Goal: Task Accomplishment & Management: Manage account settings

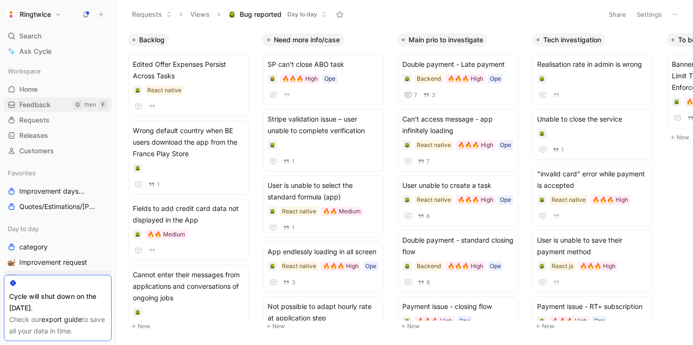
click at [46, 103] on span "Feedback" at bounding box center [34, 105] width 31 height 10
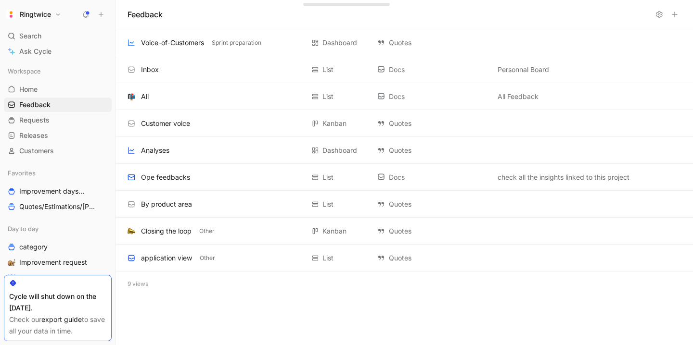
click at [658, 16] on use at bounding box center [659, 15] width 6 height 6
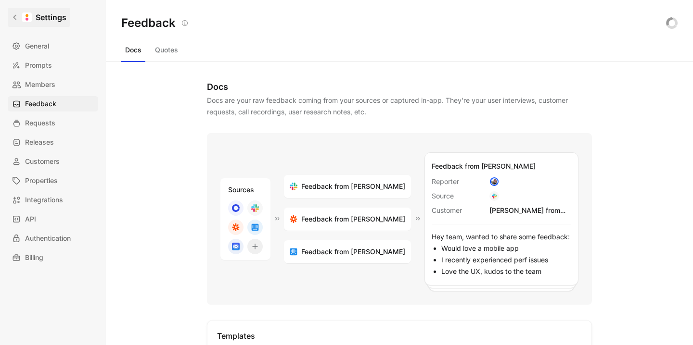
click at [11, 15] on link "Settings" at bounding box center [39, 17] width 63 height 19
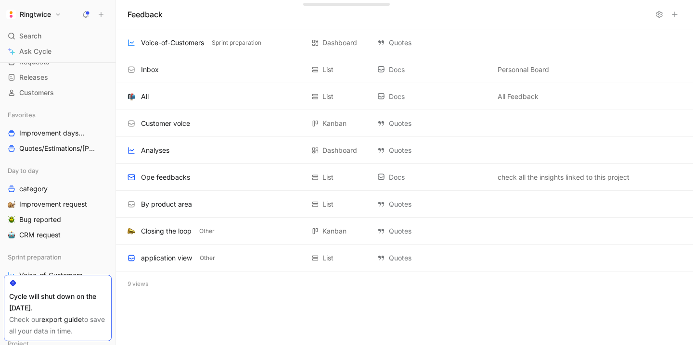
scroll to position [66, 0]
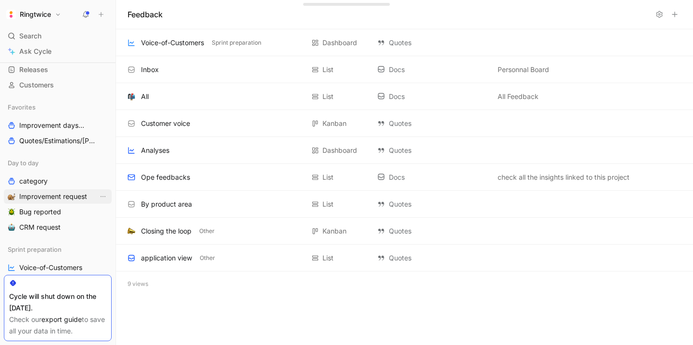
click at [57, 196] on span "Improvement request" at bounding box center [53, 197] width 68 height 10
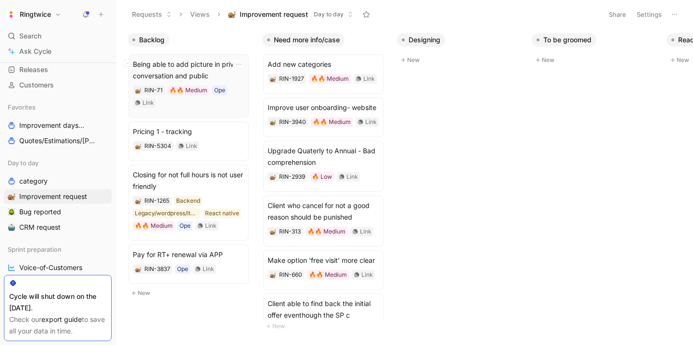
click at [201, 64] on span "Being able to add picture in private conversation and public" at bounding box center [189, 70] width 112 height 23
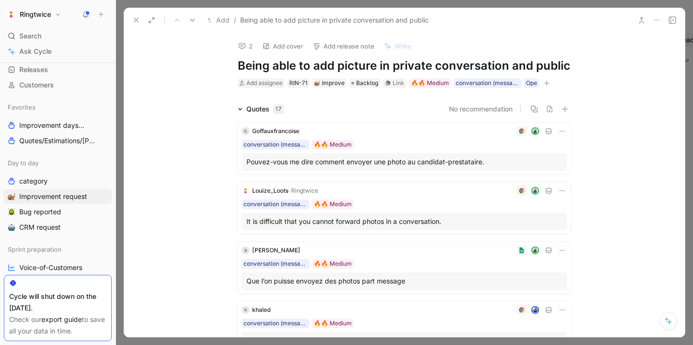
click at [657, 18] on icon at bounding box center [657, 20] width 8 height 8
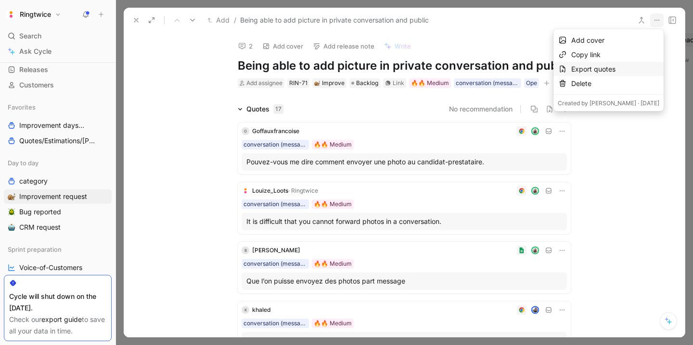
click at [593, 70] on div "Export quotes" at bounding box center [615, 69] width 88 height 12
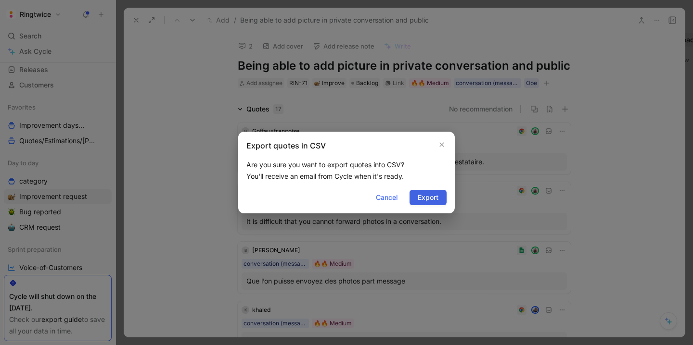
click at [418, 196] on span "Export" at bounding box center [427, 198] width 21 height 12
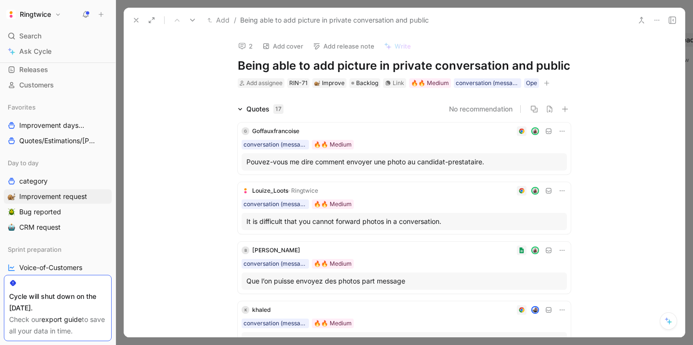
click at [133, 22] on icon at bounding box center [136, 20] width 8 height 8
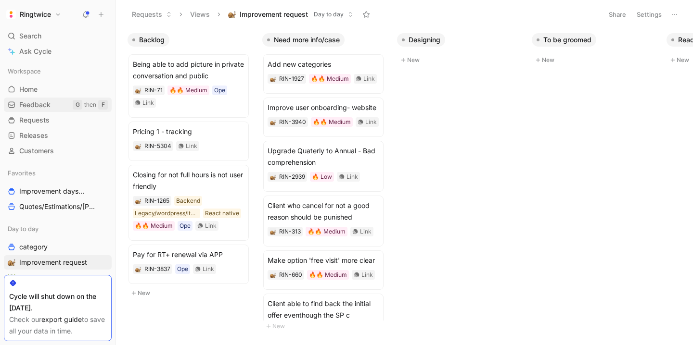
click at [39, 110] on link "Feedback G then F" at bounding box center [58, 105] width 108 height 14
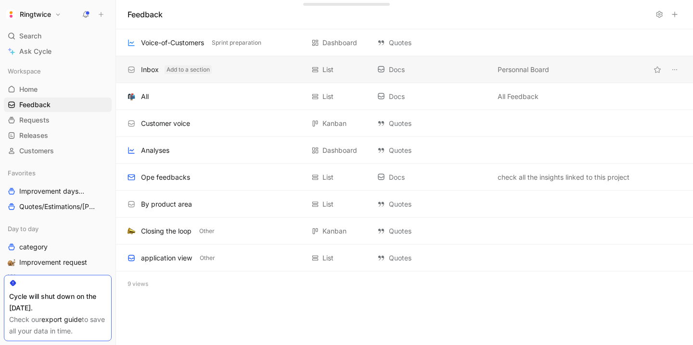
click at [178, 71] on button "Add to a section" at bounding box center [187, 69] width 47 height 9
click at [150, 70] on div "Inbox" at bounding box center [150, 70] width 18 height 12
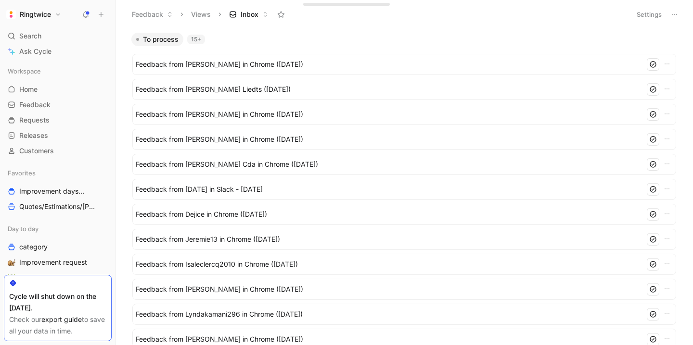
click at [676, 12] on icon at bounding box center [674, 15] width 8 height 8
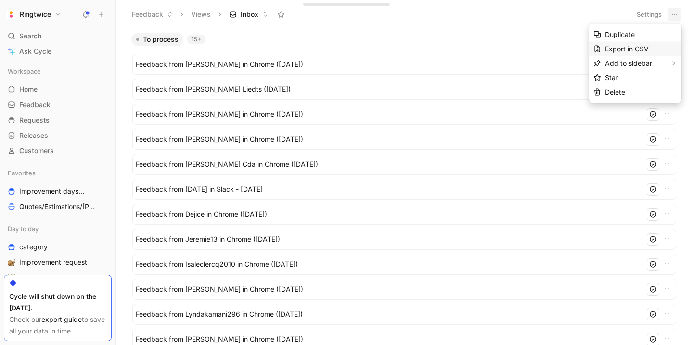
click at [639, 48] on span "Export in CSV" at bounding box center [627, 49] width 44 height 8
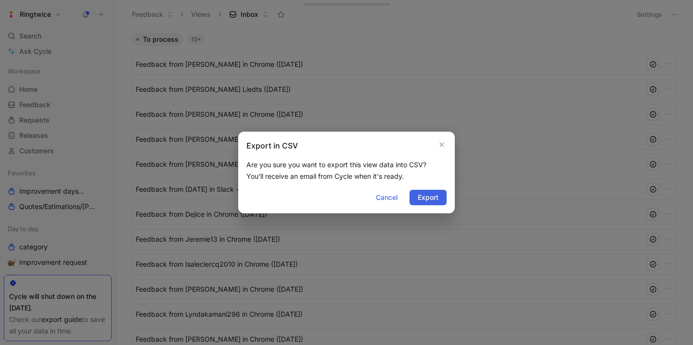
click at [425, 197] on span "Export" at bounding box center [427, 198] width 21 height 12
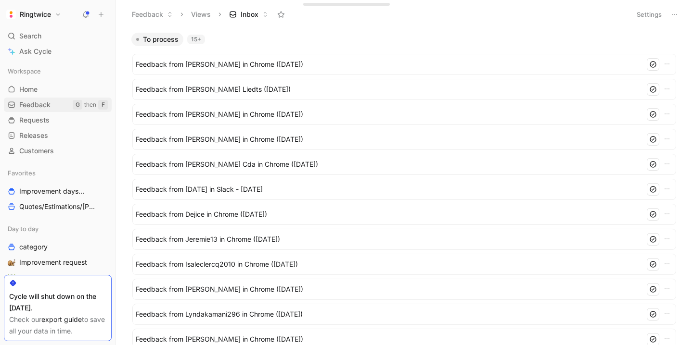
click at [42, 103] on span "Feedback" at bounding box center [34, 105] width 31 height 10
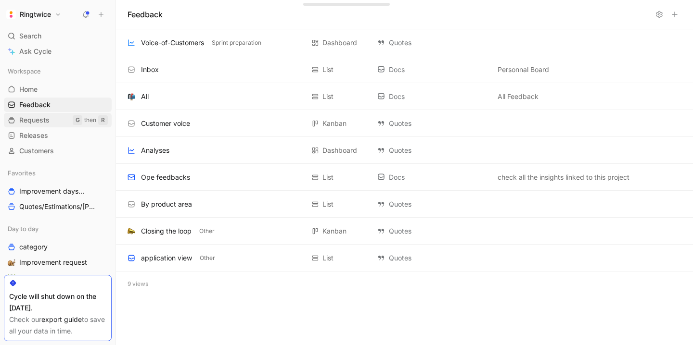
click at [42, 125] on span "Requests" at bounding box center [34, 120] width 30 height 10
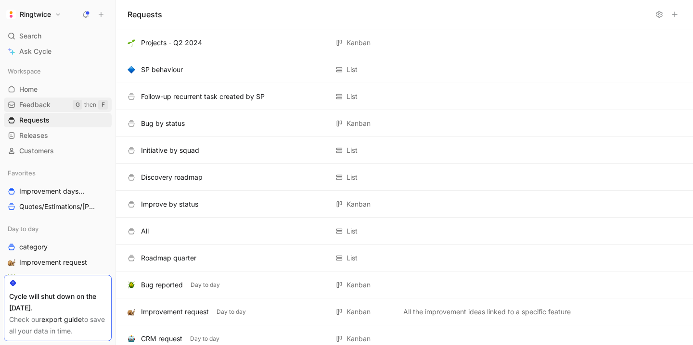
click at [38, 106] on span "Feedback" at bounding box center [34, 105] width 31 height 10
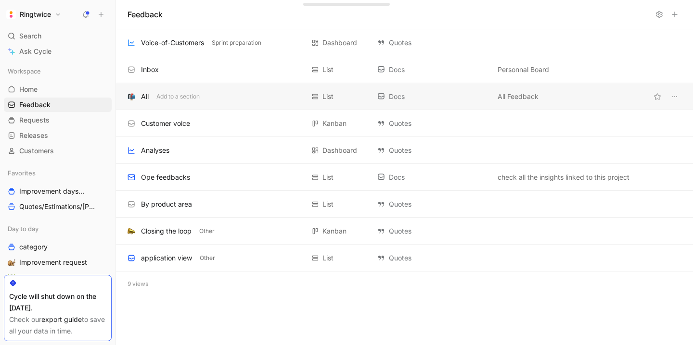
click at [141, 96] on div "All" at bounding box center [145, 97] width 8 height 12
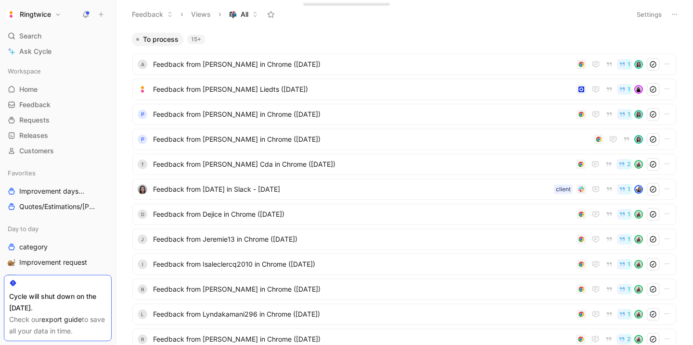
click at [676, 13] on icon at bounding box center [674, 15] width 8 height 8
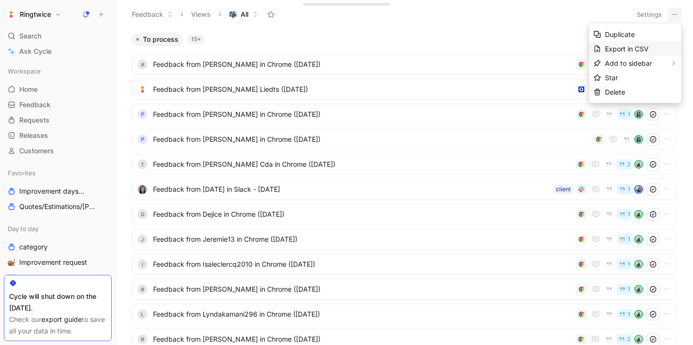
click at [640, 48] on span "Export in CSV" at bounding box center [627, 49] width 44 height 8
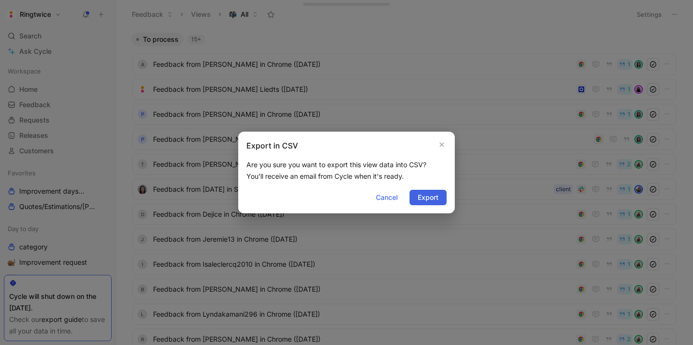
click at [425, 197] on span "Export" at bounding box center [427, 198] width 21 height 12
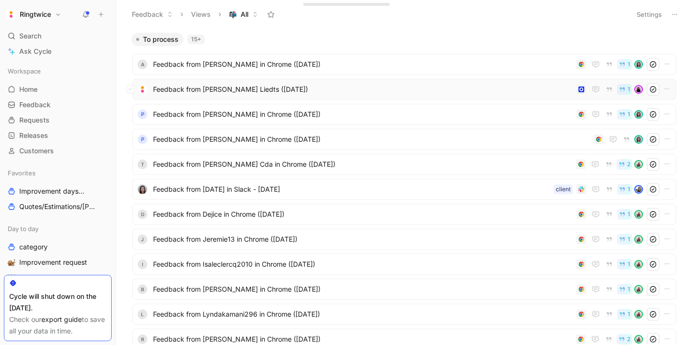
click at [207, 86] on span "Feedback from Magali Liedts (Sep 17, 2025)" at bounding box center [362, 90] width 419 height 12
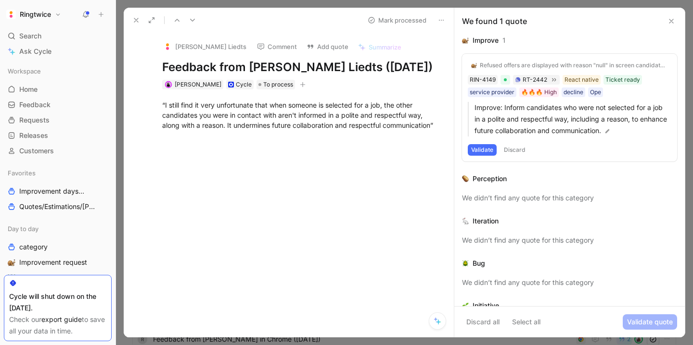
click at [136, 18] on icon at bounding box center [136, 20] width 8 height 8
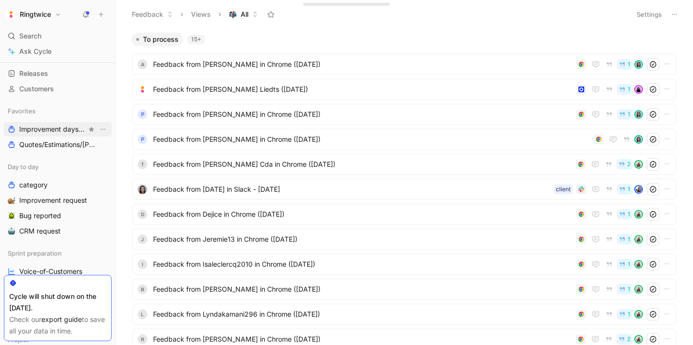
scroll to position [63, 0]
click at [103, 166] on icon at bounding box center [103, 167] width 6 height 6
click at [102, 166] on icon at bounding box center [103, 167] width 6 height 6
drag, startPoint x: 93, startPoint y: 182, endPoint x: 87, endPoint y: 155, distance: 27.2
click at [87, 155] on body "Ringtwice Search ⌘ K Ask Cycle Workspace Home G then H Feedback G then F Reques…" at bounding box center [346, 172] width 693 height 345
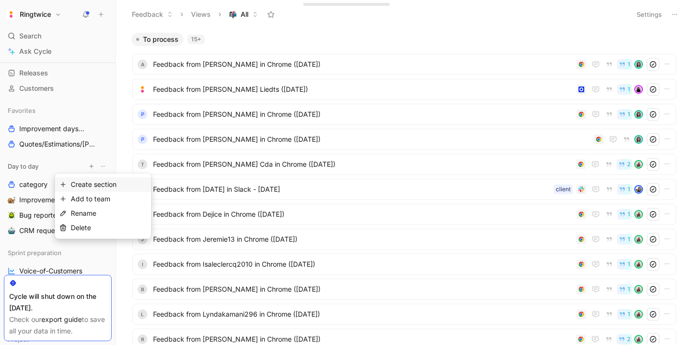
click at [100, 186] on span "Create section" at bounding box center [94, 184] width 46 height 8
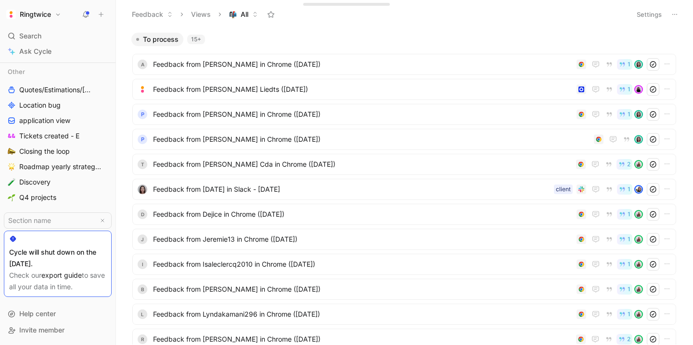
click at [100, 186] on div "Other Quotes/Estimations/Devis Location bug application view Tickets created - …" at bounding box center [58, 134] width 108 height 140
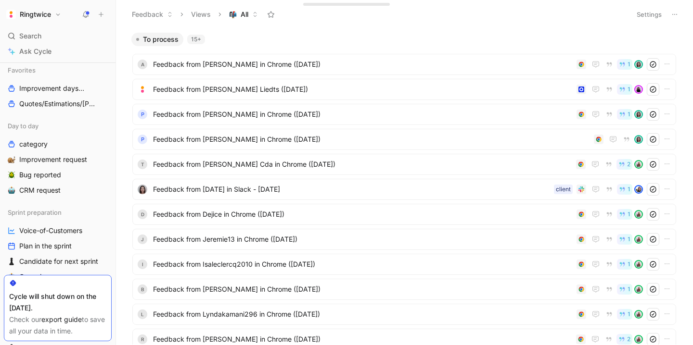
scroll to position [129, 0]
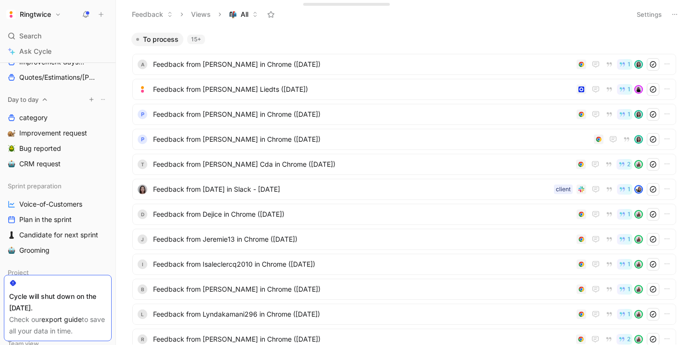
click at [102, 99] on use at bounding box center [103, 99] width 4 height 1
click at [107, 117] on span "Create section" at bounding box center [94, 118] width 46 height 8
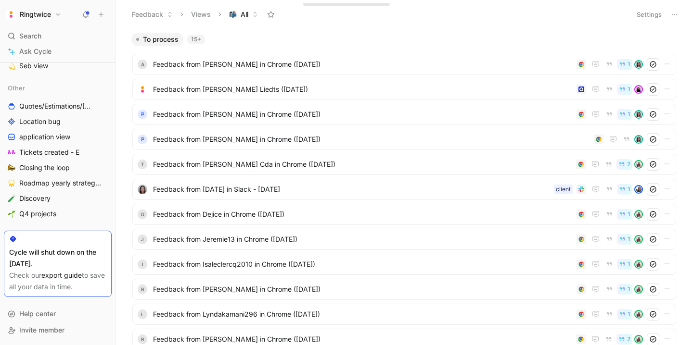
click at [50, 10] on button "Ringtwice" at bounding box center [34, 14] width 60 height 13
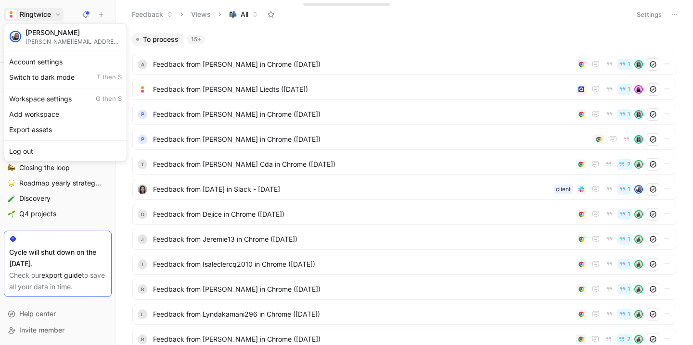
scroll to position [533, 0]
click at [47, 102] on div "Workspace settings G then S" at bounding box center [65, 98] width 118 height 15
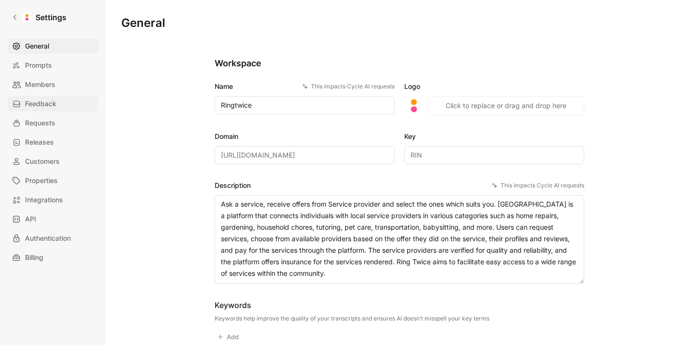
click at [40, 107] on span "Feedback" at bounding box center [40, 104] width 31 height 12
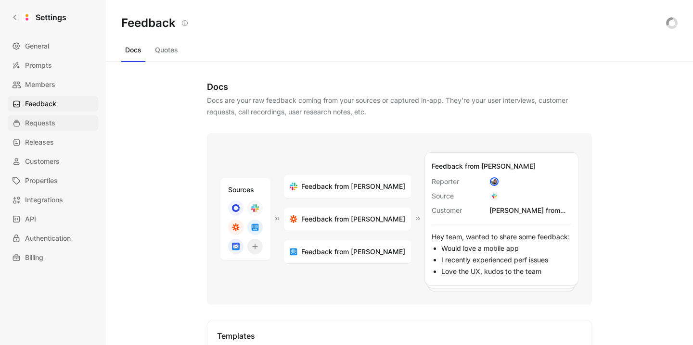
click at [41, 121] on span "Requests" at bounding box center [40, 123] width 30 height 12
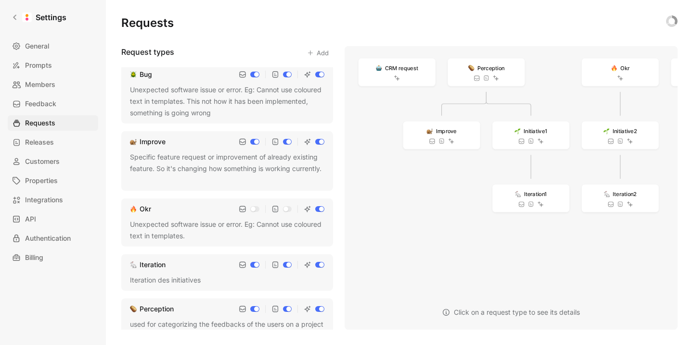
scroll to position [189, 0]
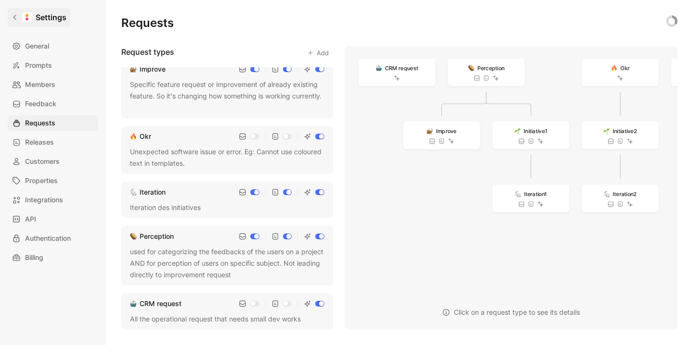
click at [13, 23] on link "Settings" at bounding box center [39, 17] width 63 height 19
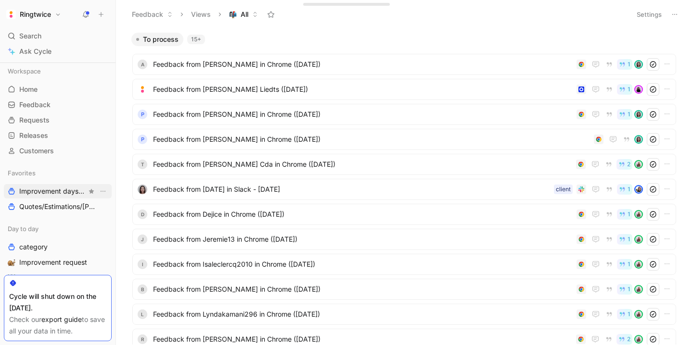
scroll to position [67, 0]
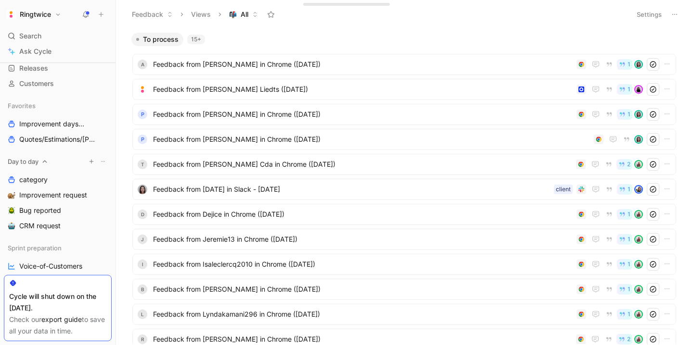
click at [91, 159] on icon "button" at bounding box center [91, 162] width 6 height 6
click at [59, 240] on div at bounding box center [346, 172] width 693 height 345
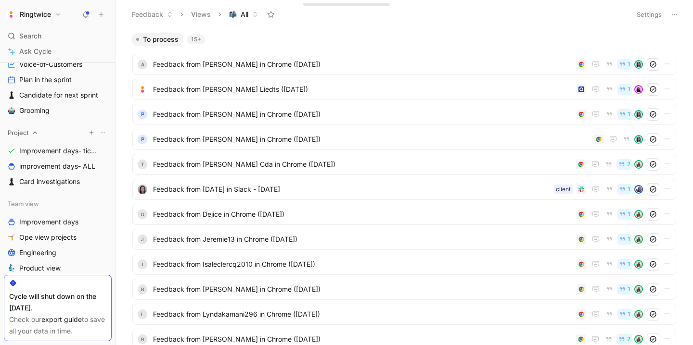
scroll to position [304, 0]
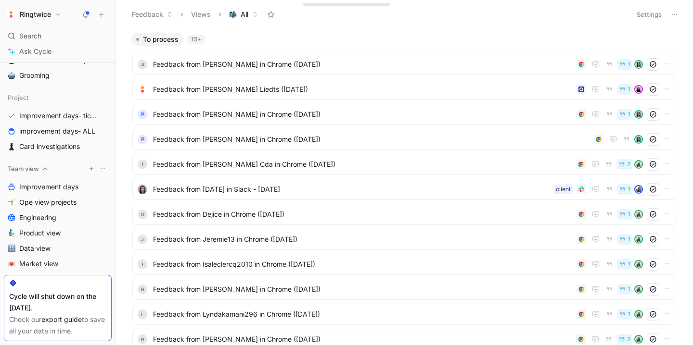
click at [92, 170] on icon "button" at bounding box center [91, 169] width 6 height 6
click at [71, 170] on div at bounding box center [346, 172] width 693 height 345
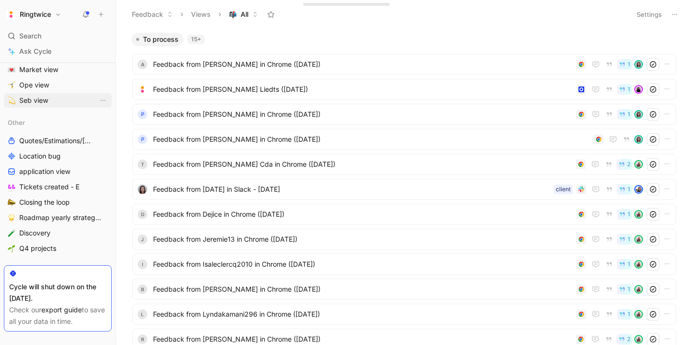
scroll to position [495, 0]
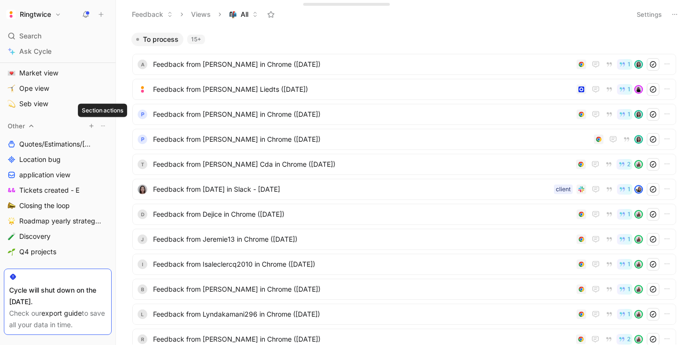
click at [107, 126] on button at bounding box center [103, 126] width 10 height 10
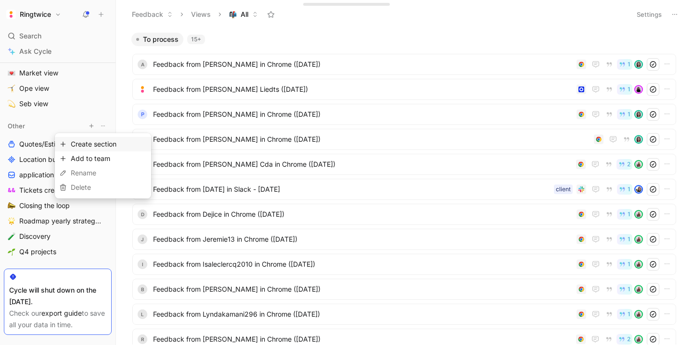
click at [114, 147] on span "Create section" at bounding box center [94, 144] width 46 height 8
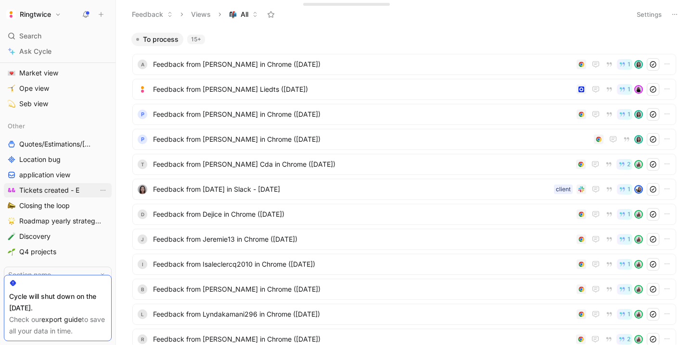
scroll to position [550, 0]
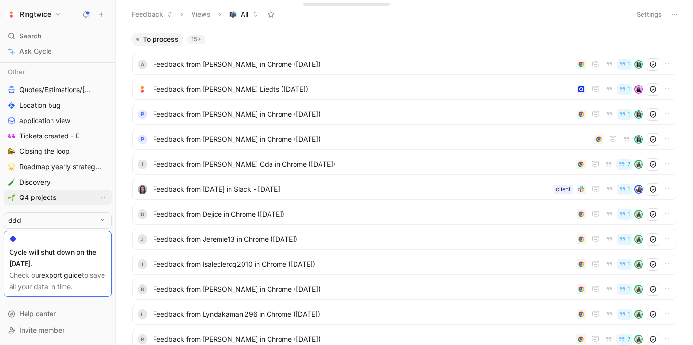
type input "dddd"
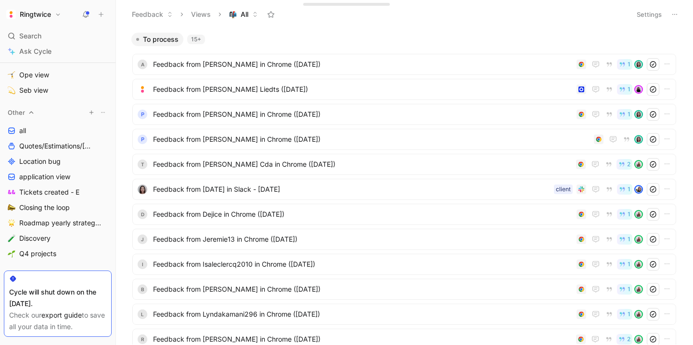
scroll to position [507, 0]
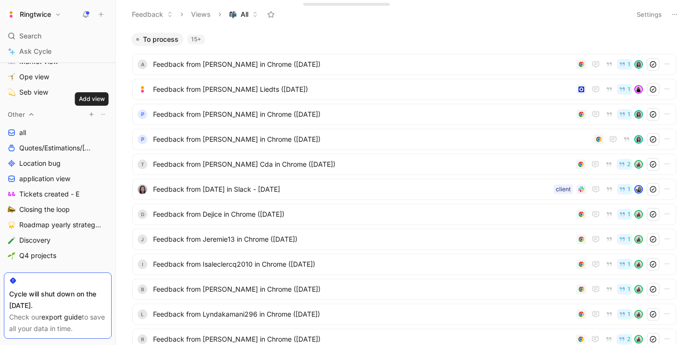
click at [92, 114] on use "button" at bounding box center [91, 115] width 4 height 4
click at [66, 116] on div at bounding box center [346, 172] width 693 height 345
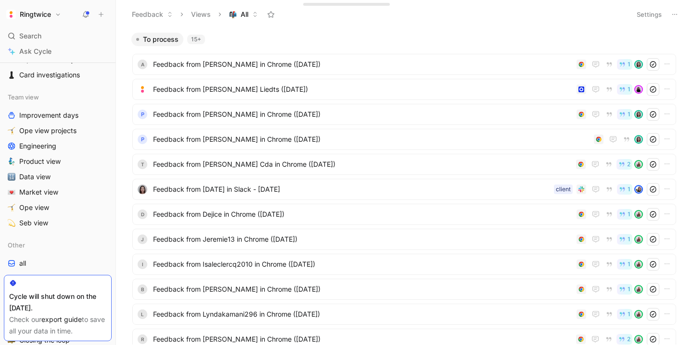
scroll to position [366, 0]
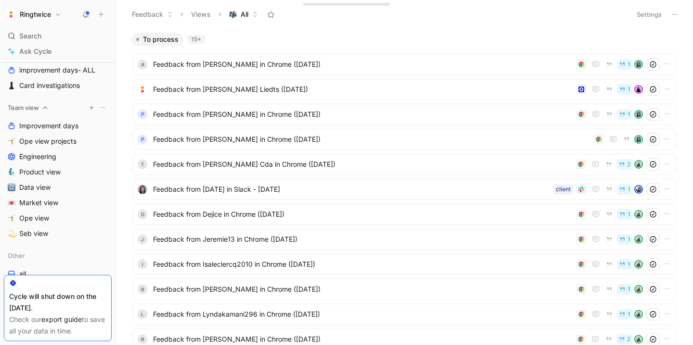
click at [92, 107] on icon "button" at bounding box center [91, 108] width 6 height 6
click at [74, 109] on div at bounding box center [346, 172] width 693 height 345
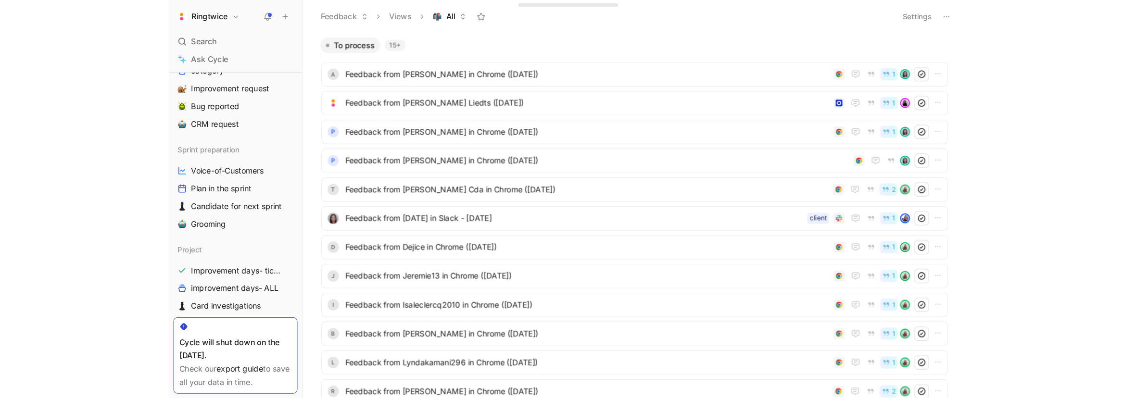
scroll to position [182, 0]
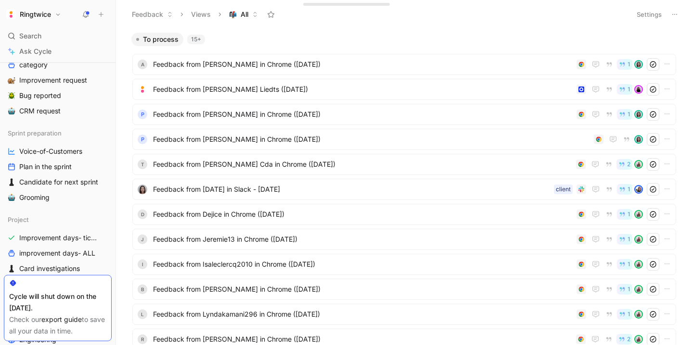
click at [32, 20] on button "Ringtwice" at bounding box center [34, 14] width 60 height 13
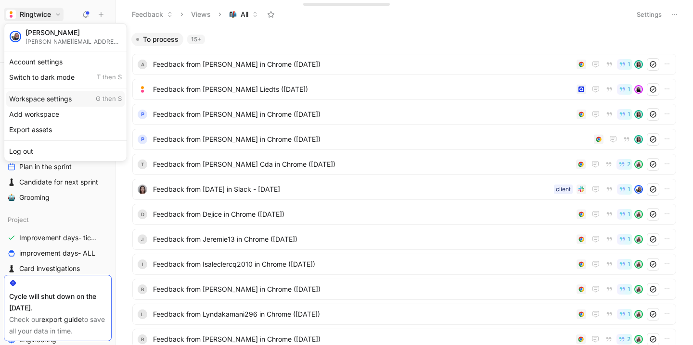
click at [44, 97] on div "Workspace settings G then S" at bounding box center [65, 98] width 118 height 15
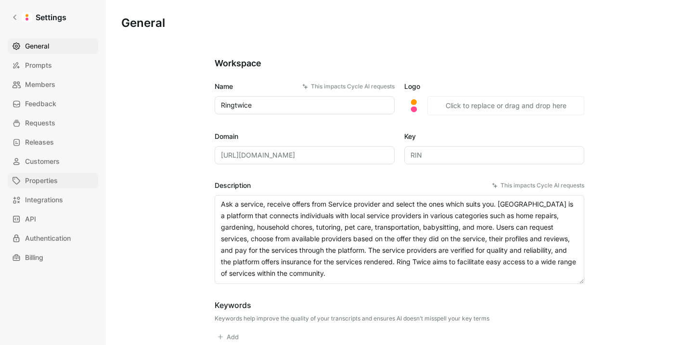
click at [42, 181] on span "Properties" at bounding box center [41, 181] width 33 height 12
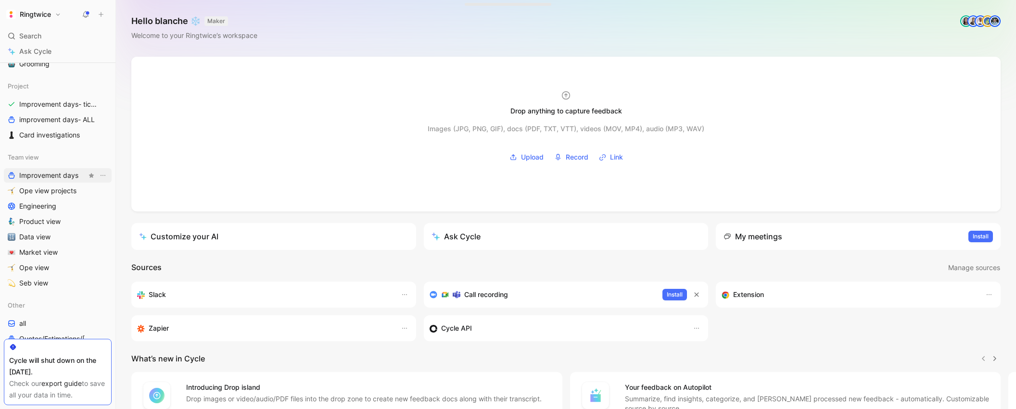
scroll to position [485, 0]
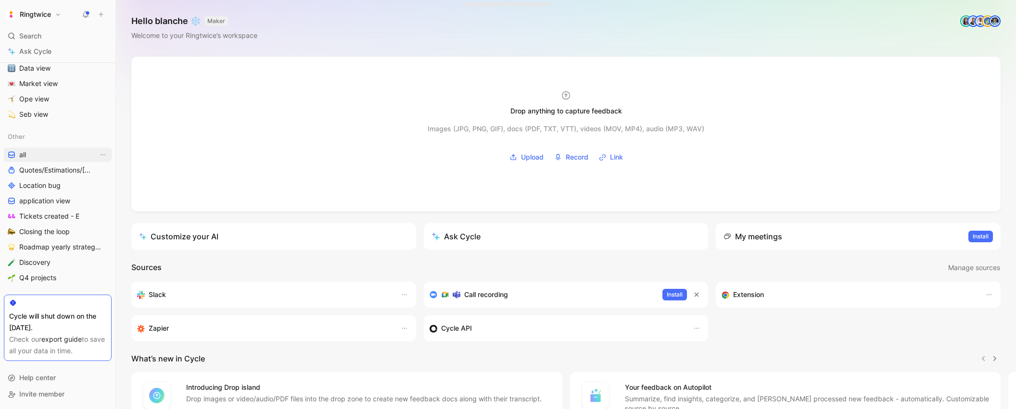
click at [48, 154] on link "all" at bounding box center [58, 155] width 108 height 14
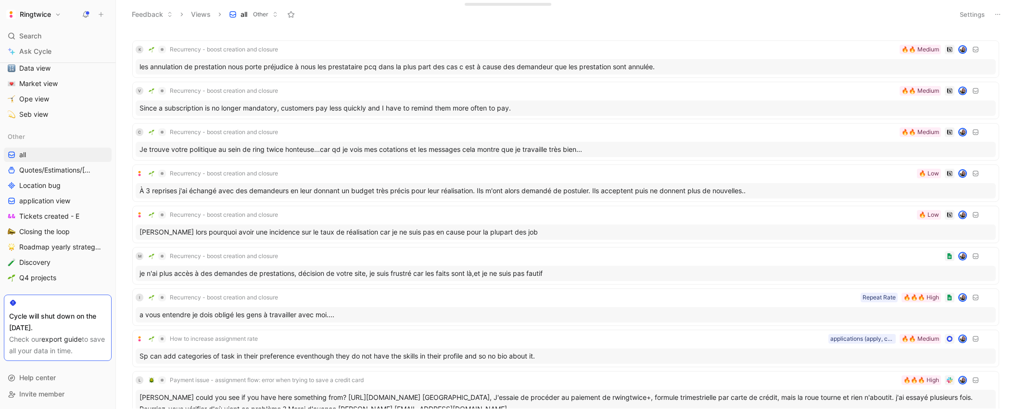
click at [976, 13] on button "Settings" at bounding box center [972, 14] width 34 height 13
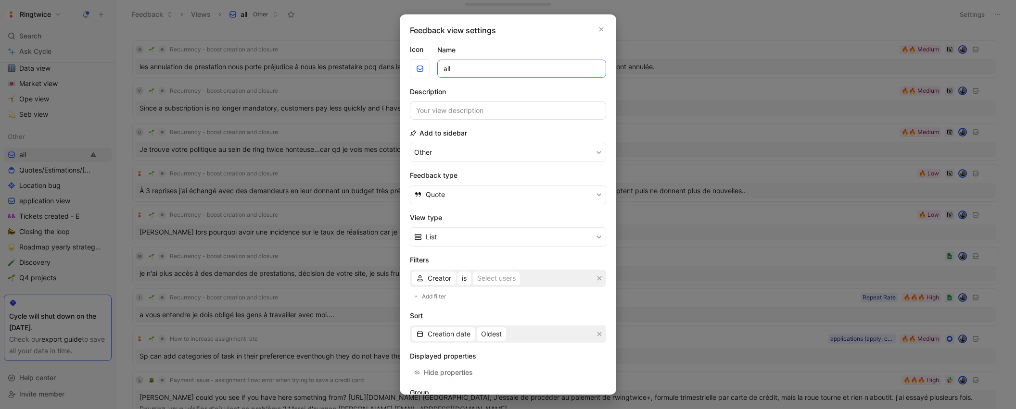
click at [485, 75] on input "all" at bounding box center [521, 69] width 169 height 18
drag, startPoint x: 479, startPoint y: 52, endPoint x: 477, endPoint y: 64, distance: 12.7
click at [478, 52] on div "Name all" at bounding box center [521, 61] width 169 height 34
click at [418, 138] on h2 "Add to sidebar" at bounding box center [438, 133] width 57 height 12
click at [428, 152] on button "Other" at bounding box center [508, 152] width 196 height 19
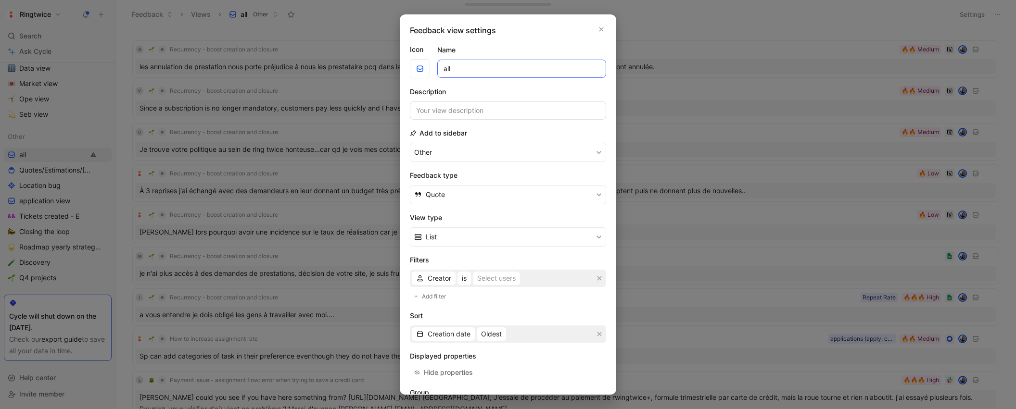
drag, startPoint x: 514, startPoint y: 70, endPoint x: 486, endPoint y: 83, distance: 30.1
click at [510, 72] on input "all" at bounding box center [521, 69] width 169 height 18
click at [425, 114] on input at bounding box center [508, 110] width 196 height 18
click at [435, 148] on button "Other" at bounding box center [508, 152] width 196 height 19
drag, startPoint x: 447, startPoint y: 133, endPoint x: 443, endPoint y: 138, distance: 6.5
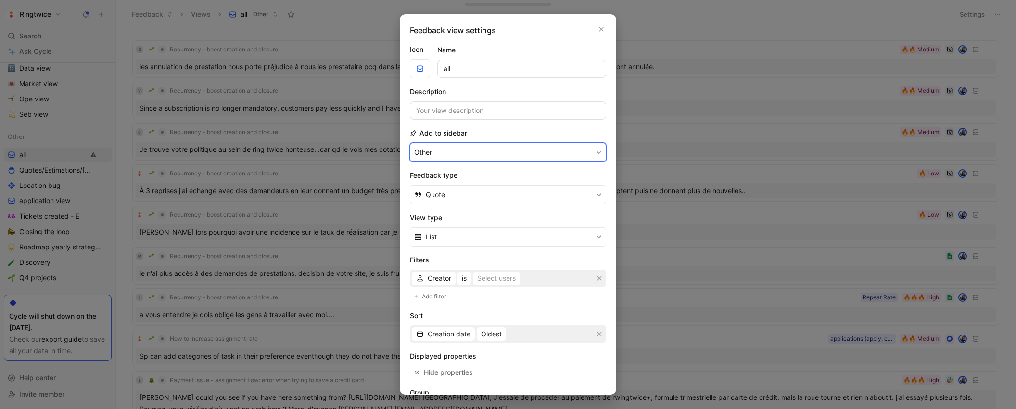
click at [439, 149] on button "Other" at bounding box center [508, 152] width 196 height 19
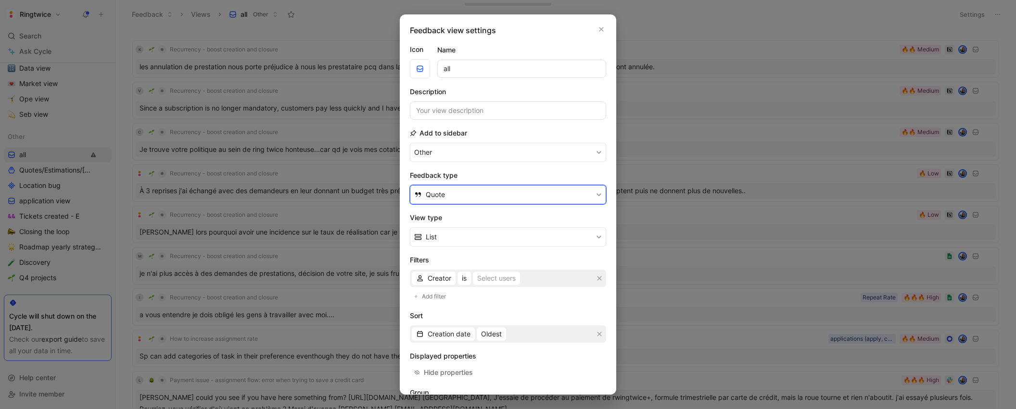
click at [445, 199] on span "Quote" at bounding box center [435, 195] width 19 height 12
click at [440, 234] on div "Quote" at bounding box center [508, 232] width 196 height 14
click at [441, 216] on span "Feedback" at bounding box center [441, 217] width 31 height 8
click at [442, 197] on span "Feedback" at bounding box center [441, 195] width 31 height 12
click at [442, 235] on span "Quote" at bounding box center [435, 231] width 19 height 8
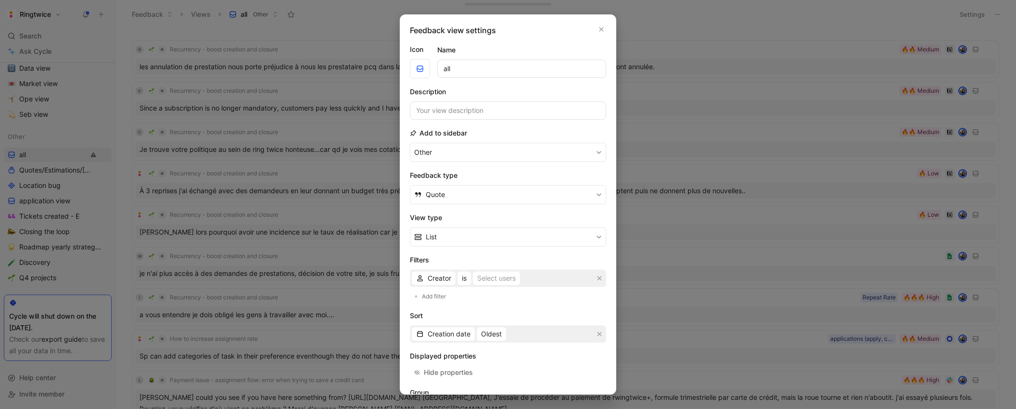
click at [445, 220] on h2 "View type" at bounding box center [508, 218] width 196 height 12
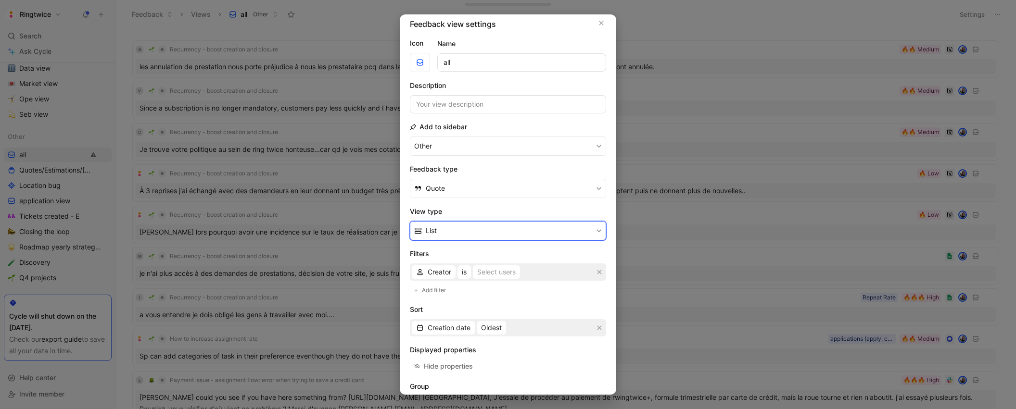
click at [442, 229] on button "List" at bounding box center [508, 230] width 196 height 19
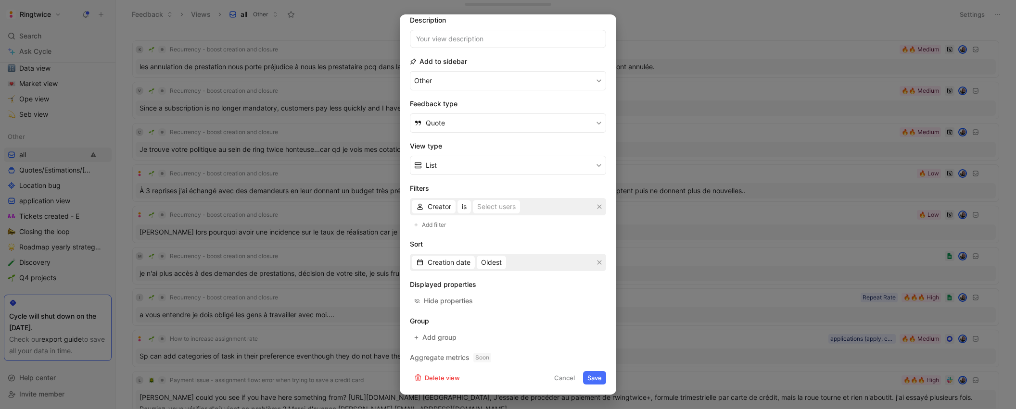
click at [589, 377] on button "Save" at bounding box center [594, 377] width 23 height 13
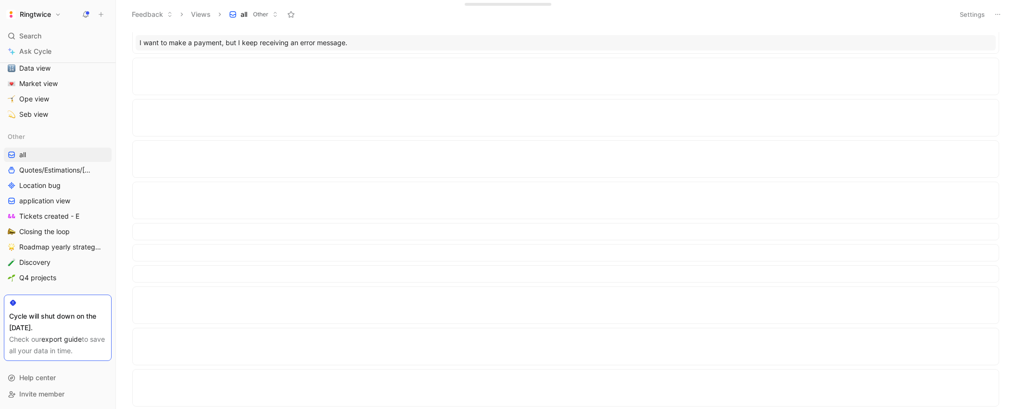
scroll to position [0, 0]
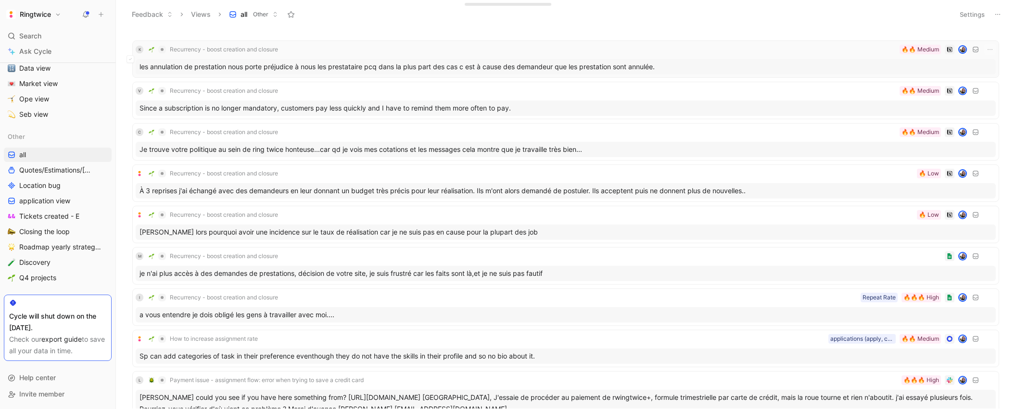
click at [492, 67] on div "les annulation de prestation nous porte préjudice à nous les prestataire pcq da…" at bounding box center [566, 66] width 860 height 15
click at [980, 16] on button "Settings" at bounding box center [972, 14] width 34 height 13
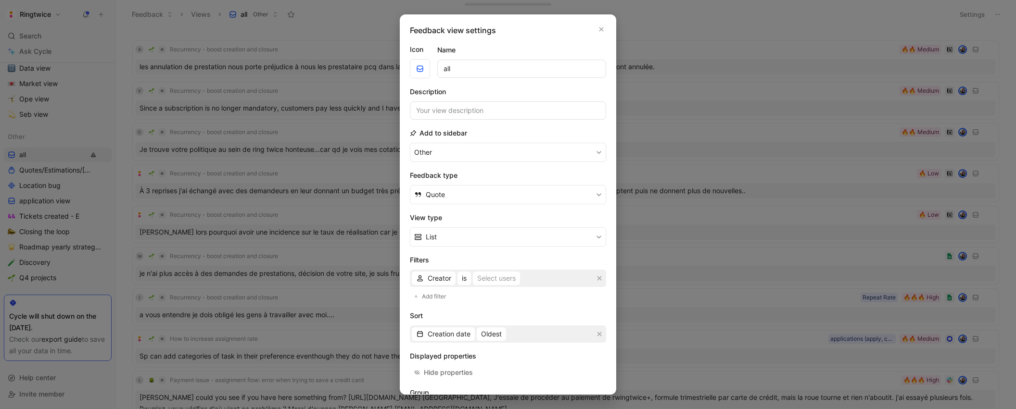
click at [812, 24] on div at bounding box center [508, 204] width 1016 height 409
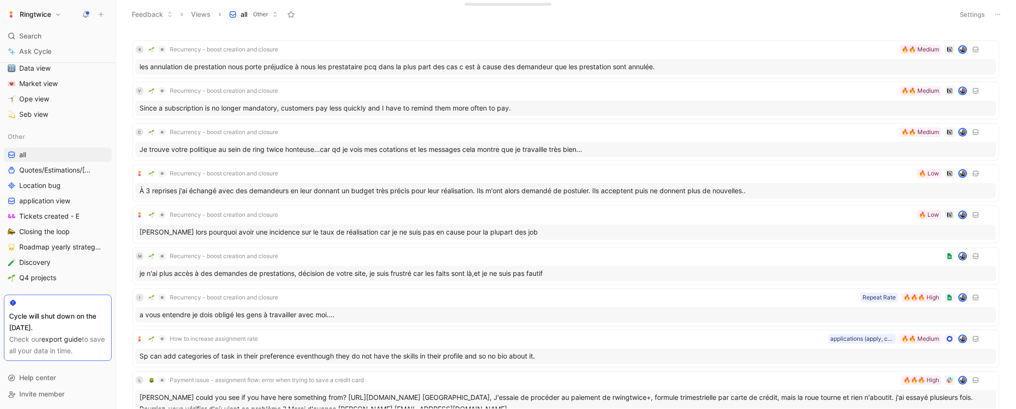
click at [998, 15] on icon at bounding box center [998, 15] width 8 height 8
click at [949, 48] on span "Export in CSV" at bounding box center [949, 49] width 43 height 8
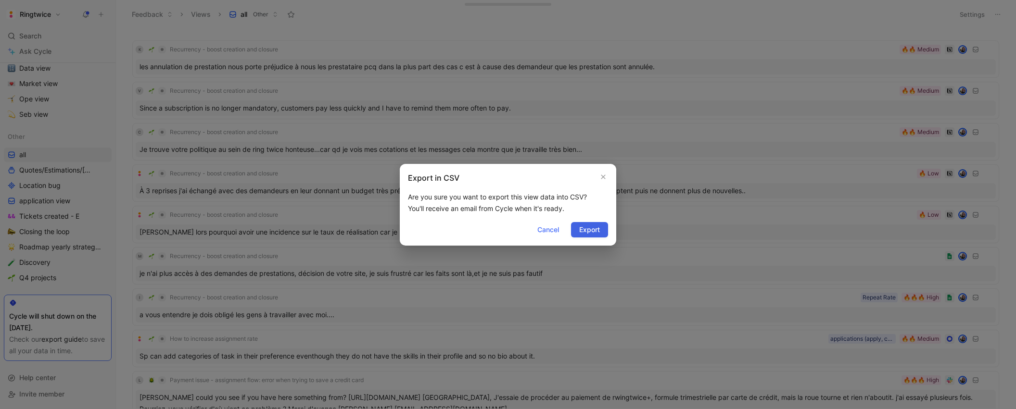
click at [587, 228] on span "Export" at bounding box center [589, 230] width 21 height 12
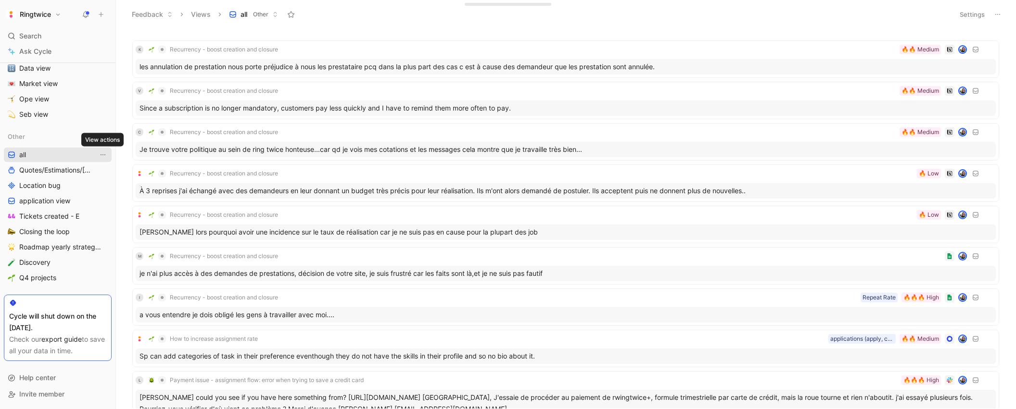
click at [101, 155] on icon "View actions" at bounding box center [103, 155] width 8 height 8
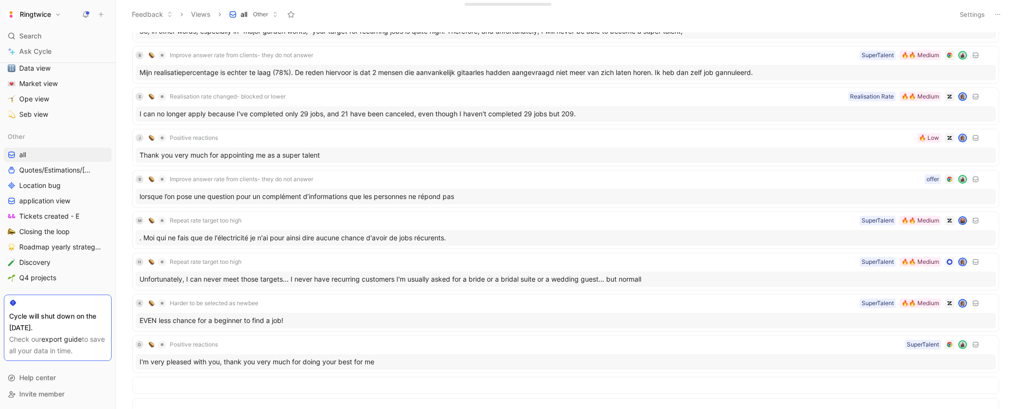
scroll to position [910, 0]
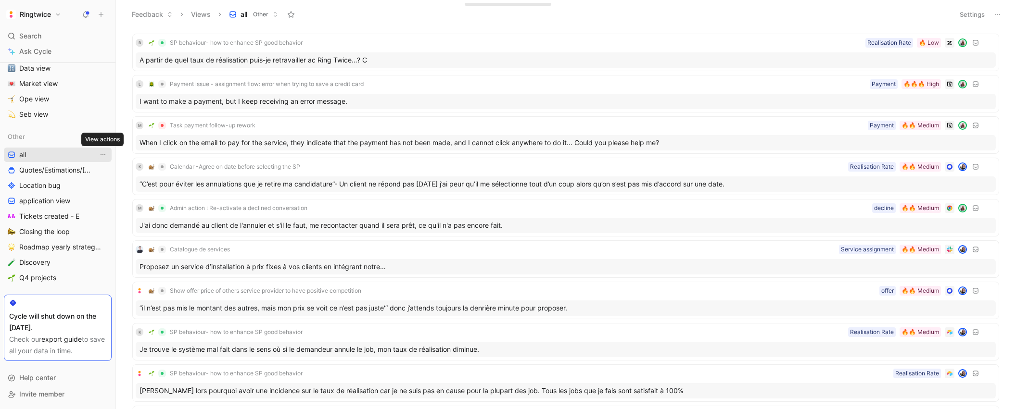
click at [103, 154] on icon "View actions" at bounding box center [103, 154] width 5 height 1
click at [39, 155] on link "all" at bounding box center [58, 155] width 108 height 14
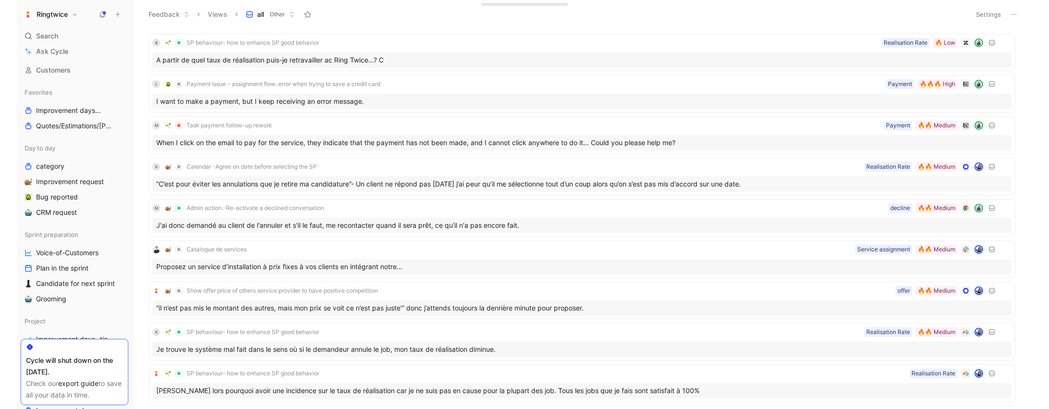
scroll to position [0, 0]
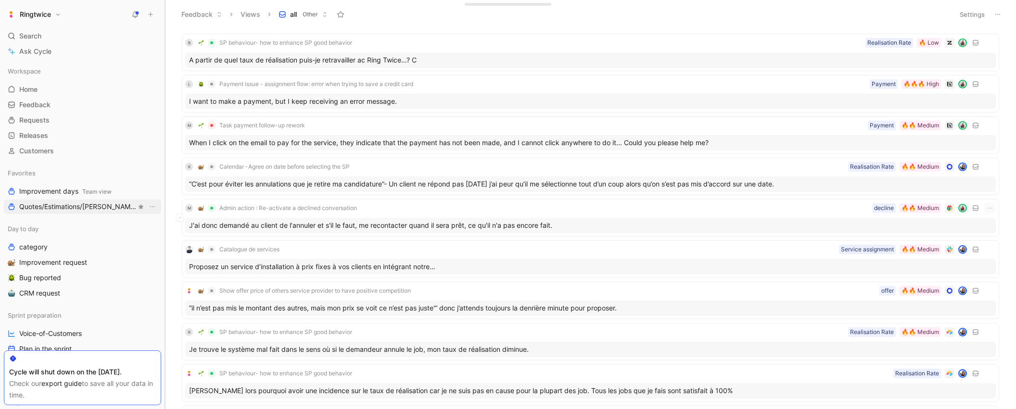
drag, startPoint x: 182, startPoint y: 207, endPoint x: 77, endPoint y: 202, distance: 105.5
click at [183, 206] on div "Ringtwice Search ⌘ K Ask Cycle Workspace Home G then H Feedback G then F Reques…" at bounding box center [508, 204] width 1016 height 409
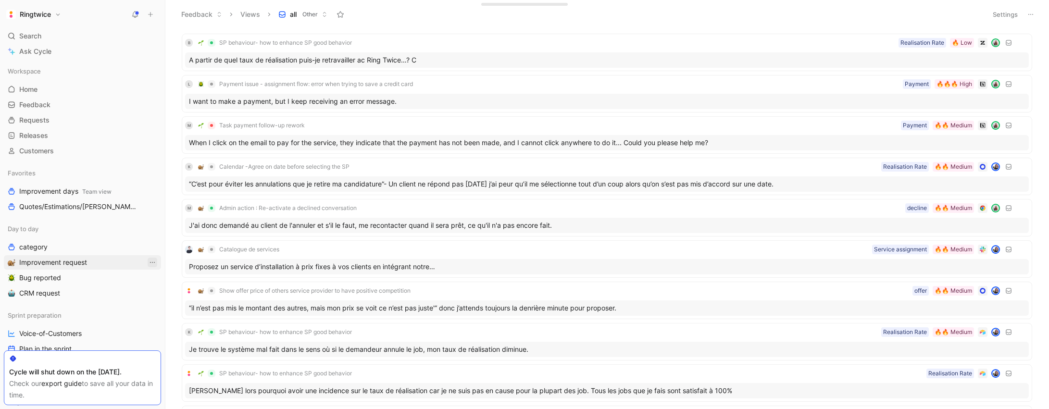
click at [152, 262] on icon "View actions" at bounding box center [153, 263] width 8 height 8
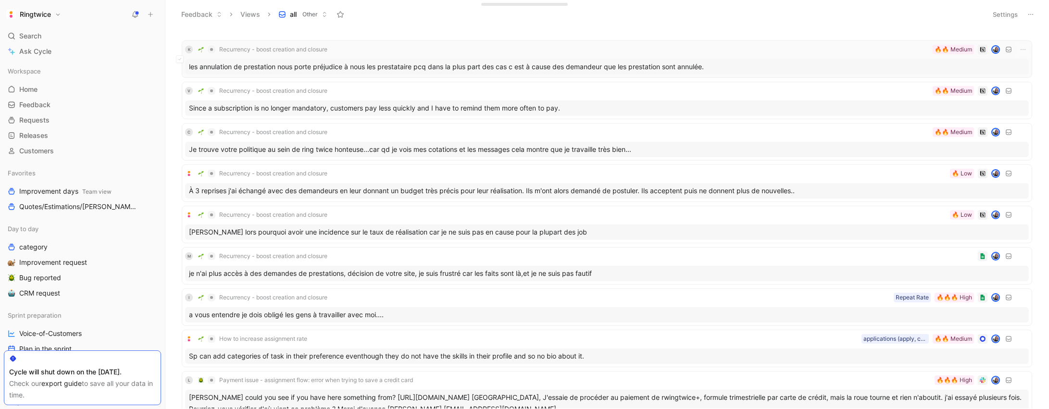
click at [335, 63] on div "les annulation de prestation nous porte préjudice à nous les prestataire pcq da…" at bounding box center [607, 66] width 844 height 15
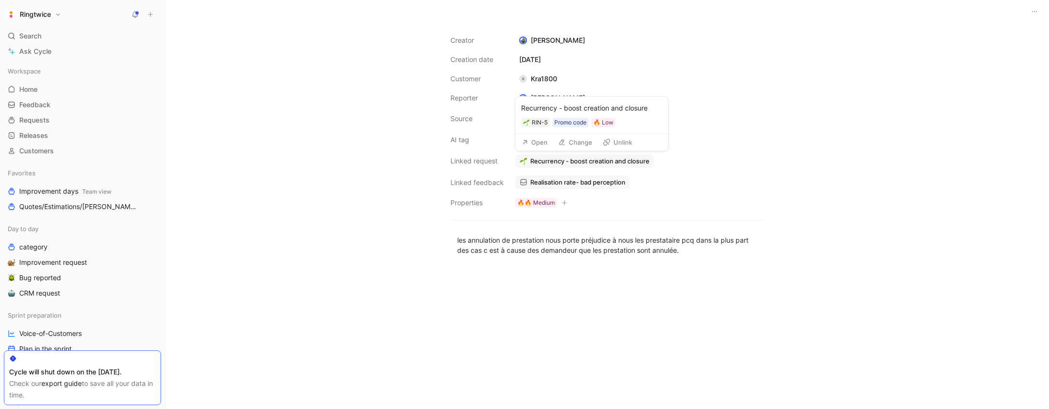
click at [637, 163] on span "Recurrency - boost creation and closure" at bounding box center [589, 161] width 119 height 9
click at [141, 230] on icon "button" at bounding box center [141, 229] width 6 height 6
drag, startPoint x: 186, startPoint y: 293, endPoint x: 115, endPoint y: 274, distance: 73.1
click at [186, 293] on div at bounding box center [524, 204] width 1049 height 409
drag, startPoint x: 64, startPoint y: 124, endPoint x: 64, endPoint y: 139, distance: 15.9
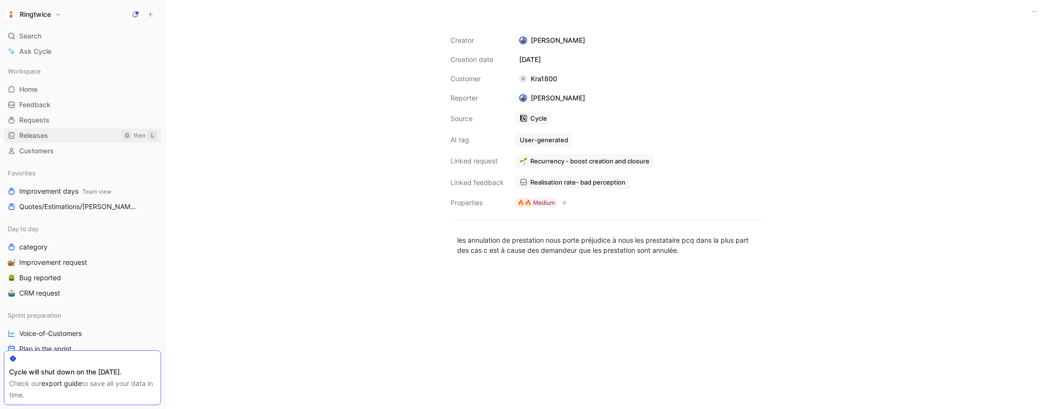
click at [64, 124] on link "Requests G then R" at bounding box center [82, 120] width 157 height 14
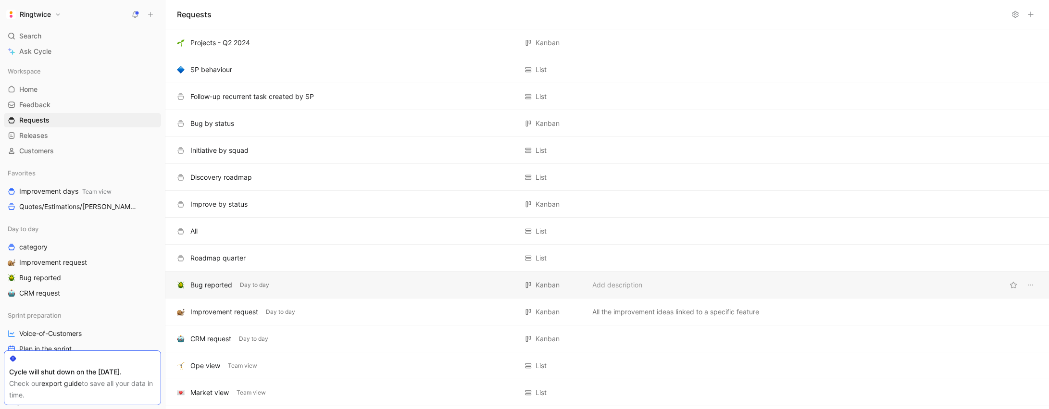
click at [213, 287] on div "Bug reported" at bounding box center [211, 285] width 42 height 12
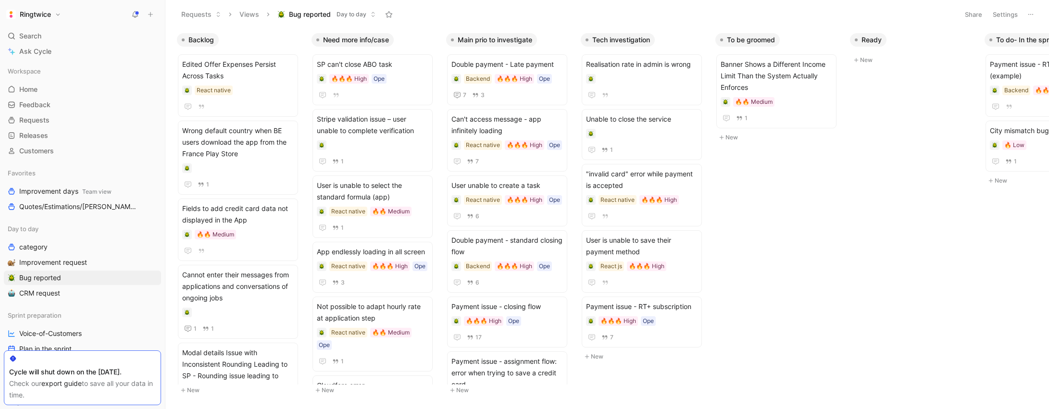
click at [1006, 14] on button "Settings" at bounding box center [1006, 14] width 34 height 13
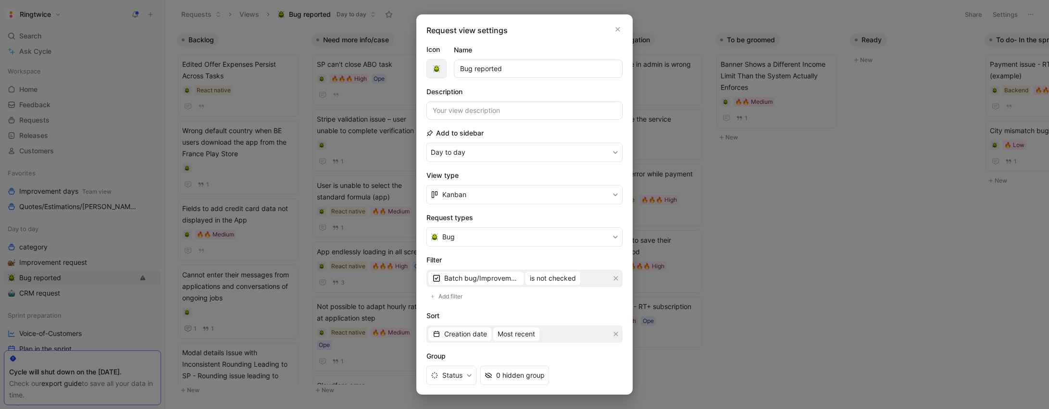
drag, startPoint x: 507, startPoint y: 65, endPoint x: 432, endPoint y: 65, distance: 74.5
click at [434, 65] on div "Icon Name Bug reported" at bounding box center [525, 61] width 196 height 35
click at [468, 153] on button "Day to day" at bounding box center [525, 152] width 196 height 19
click at [467, 195] on button "Kanban" at bounding box center [525, 194] width 196 height 19
click at [472, 235] on button "Bug" at bounding box center [525, 236] width 196 height 19
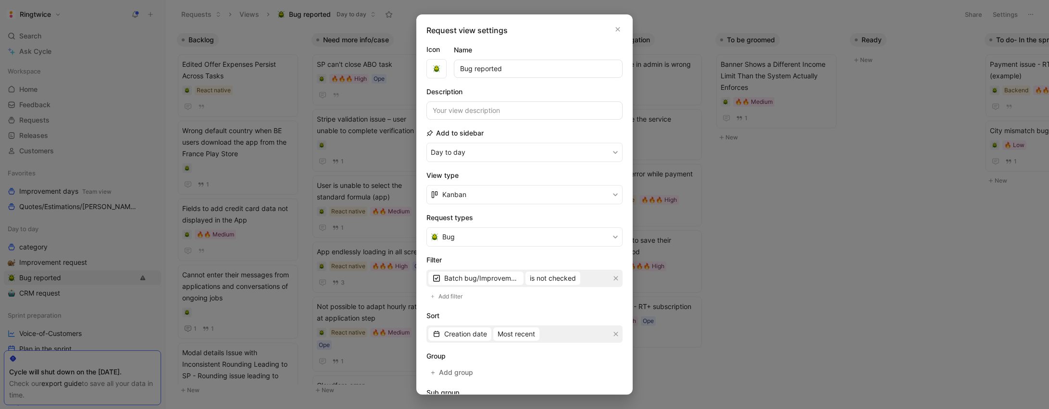
scroll to position [108, 0]
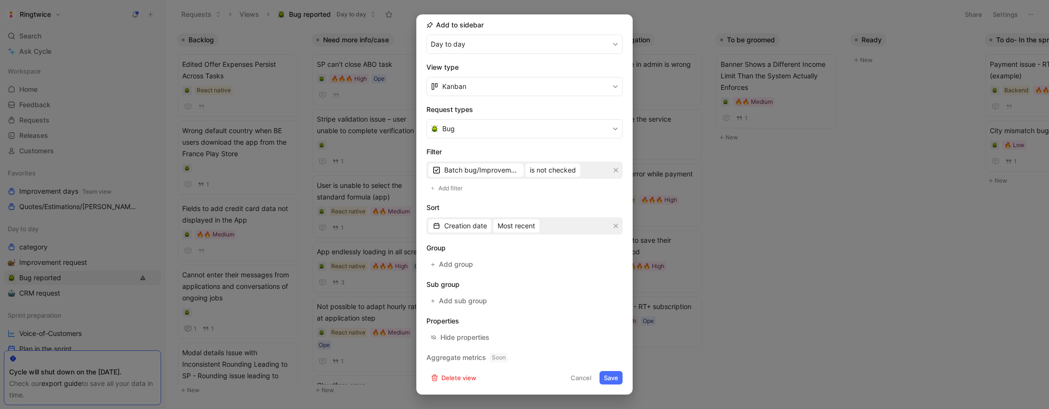
click at [618, 26] on div "Add to sidebar Day to day" at bounding box center [525, 36] width 196 height 35
drag, startPoint x: 578, startPoint y: 375, endPoint x: 64, endPoint y: 169, distance: 553.4
click at [578, 375] on button "Cancel" at bounding box center [581, 377] width 29 height 13
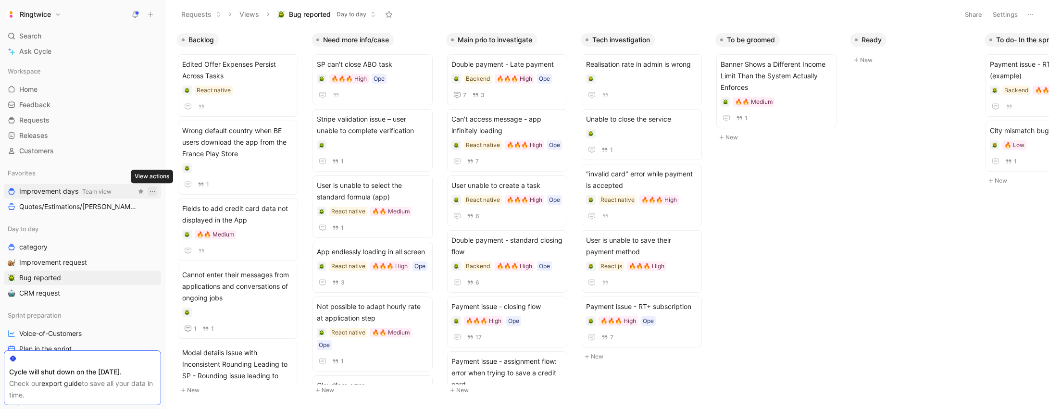
click at [153, 191] on icon "View actions" at bounding box center [153, 192] width 8 height 8
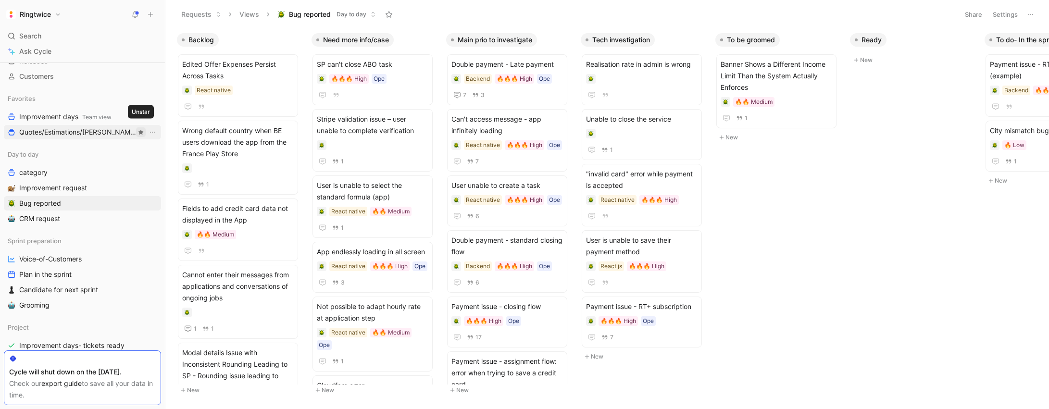
scroll to position [86, 0]
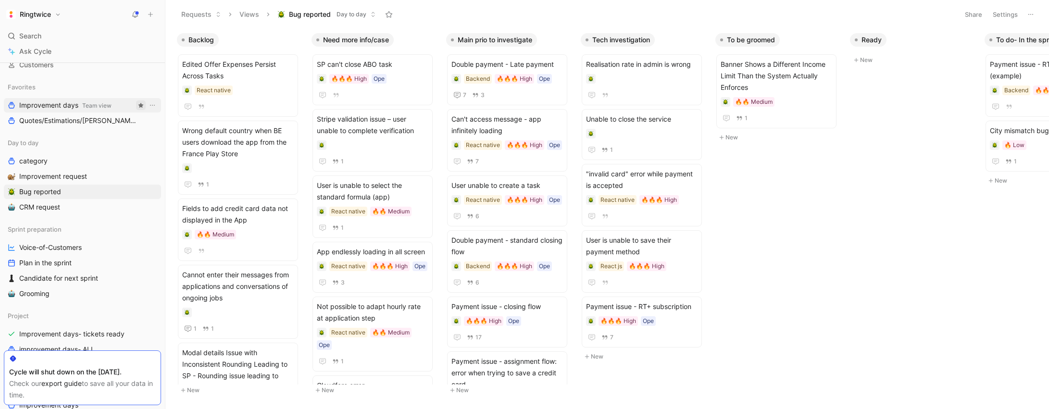
click at [140, 106] on use "button" at bounding box center [141, 105] width 5 height 5
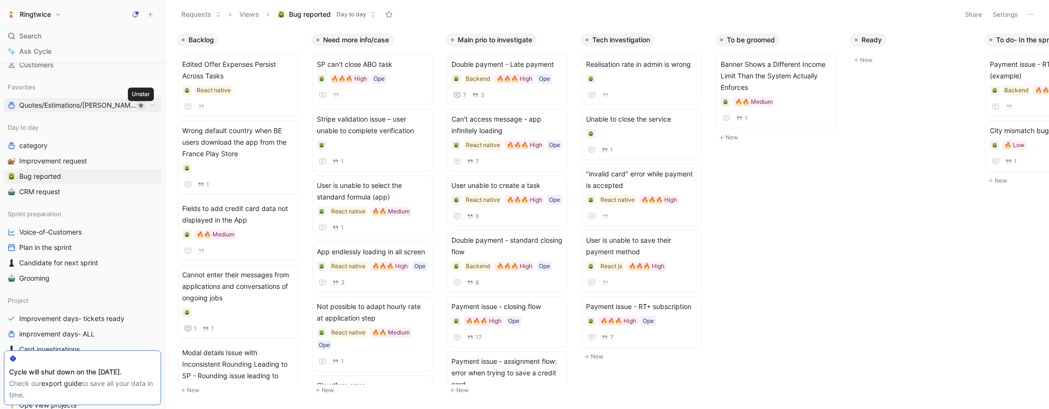
click at [140, 107] on icon "button" at bounding box center [141, 105] width 6 height 6
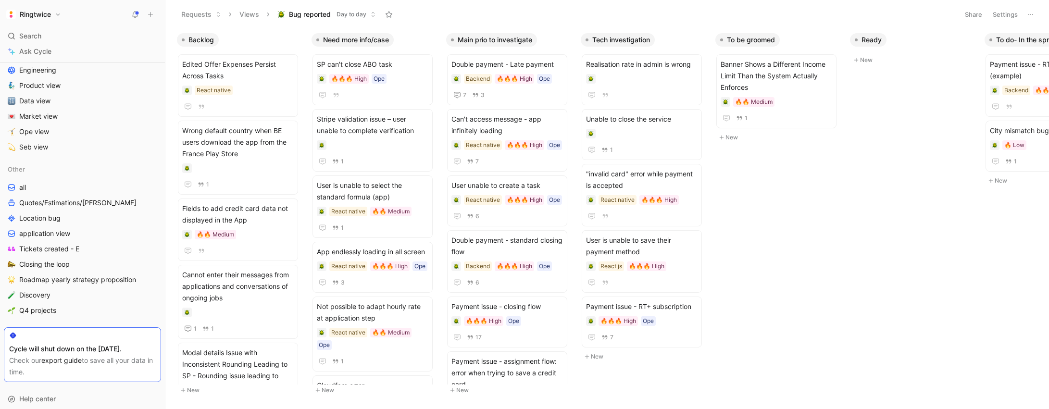
scroll to position [417, 0]
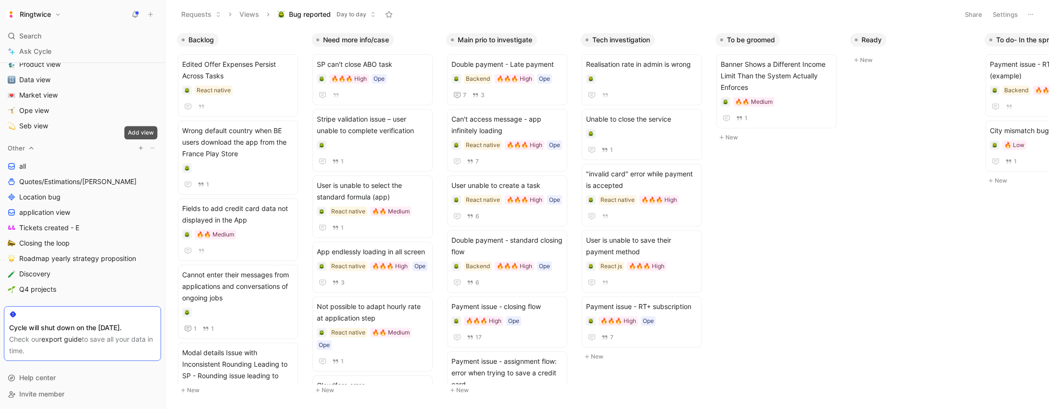
click at [139, 150] on icon "button" at bounding box center [141, 148] width 6 height 6
click at [125, 159] on div at bounding box center [524, 204] width 1049 height 409
click at [156, 150] on button at bounding box center [153, 148] width 10 height 10
click at [152, 168] on span "Create section" at bounding box center [143, 166] width 46 height 8
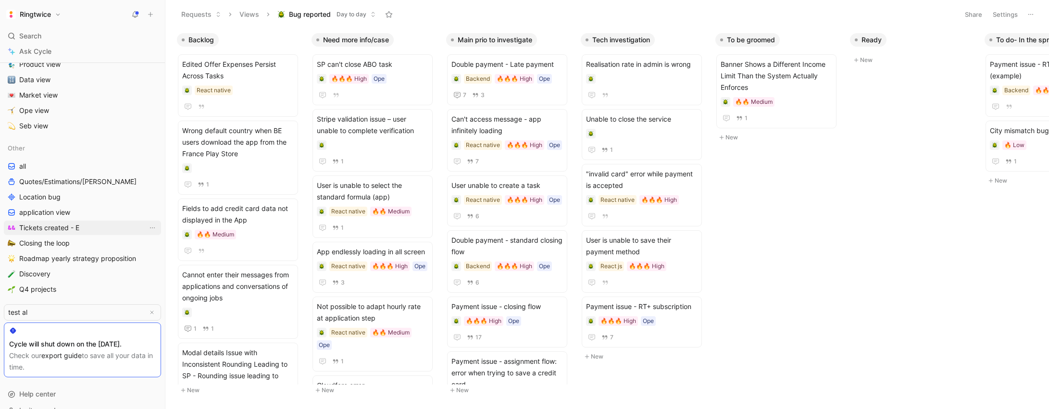
type input "test all"
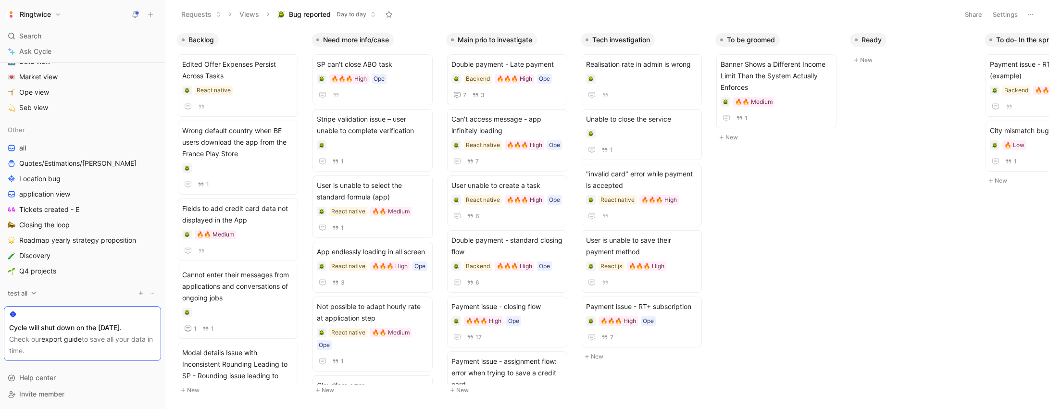
click at [140, 294] on icon "button" at bounding box center [141, 293] width 6 height 6
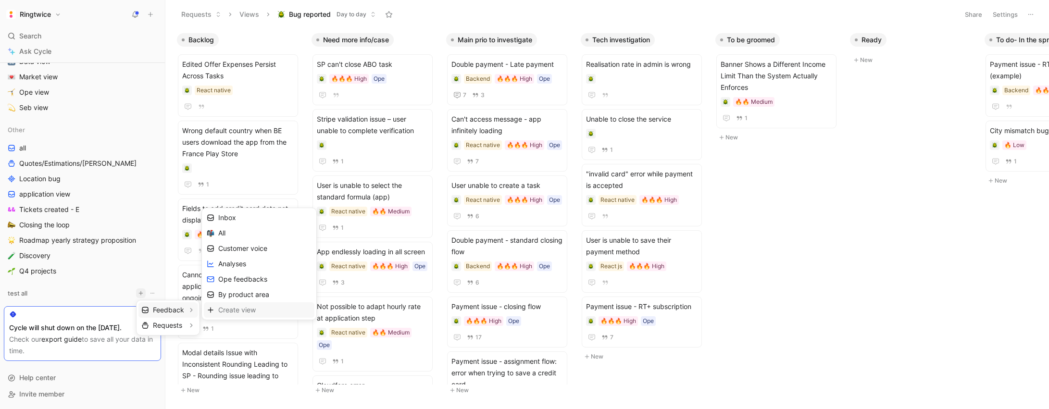
click at [240, 311] on span "Create view" at bounding box center [237, 309] width 38 height 9
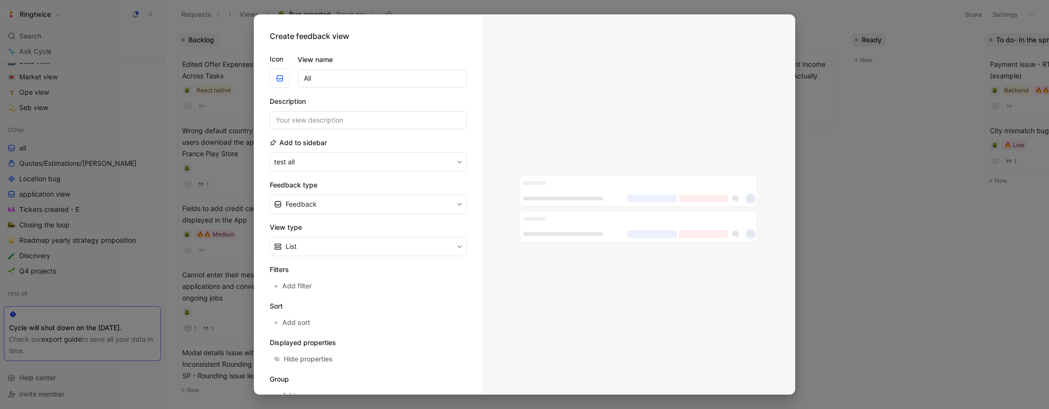
type input "All"
click at [307, 208] on span "Feedback" at bounding box center [301, 205] width 31 height 12
click at [315, 252] on button "List" at bounding box center [368, 246] width 197 height 19
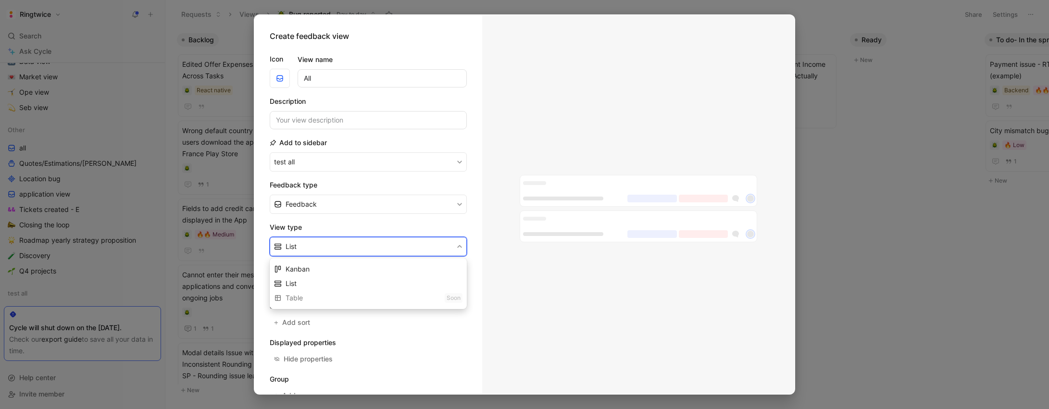
drag, startPoint x: 312, startPoint y: 221, endPoint x: 308, endPoint y: 196, distance: 25.3
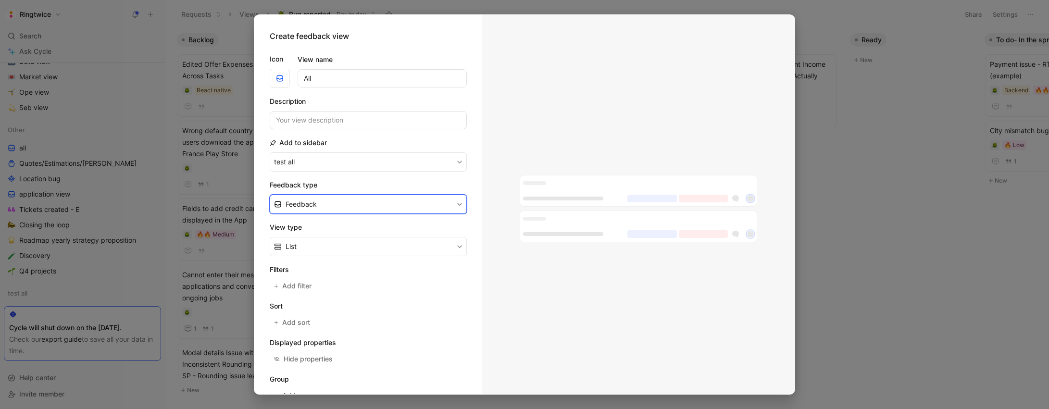
click at [308, 196] on button "Feedback" at bounding box center [368, 204] width 197 height 19
click at [308, 244] on div "Quote" at bounding box center [374, 242] width 177 height 12
click at [307, 205] on button "Quote" at bounding box center [368, 204] width 197 height 19
click at [310, 230] on span "Feedback" at bounding box center [301, 227] width 31 height 8
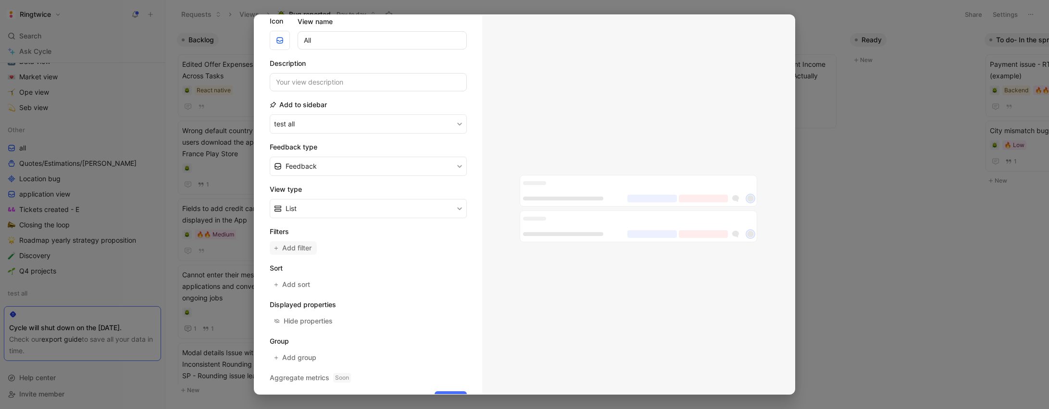
scroll to position [49, 0]
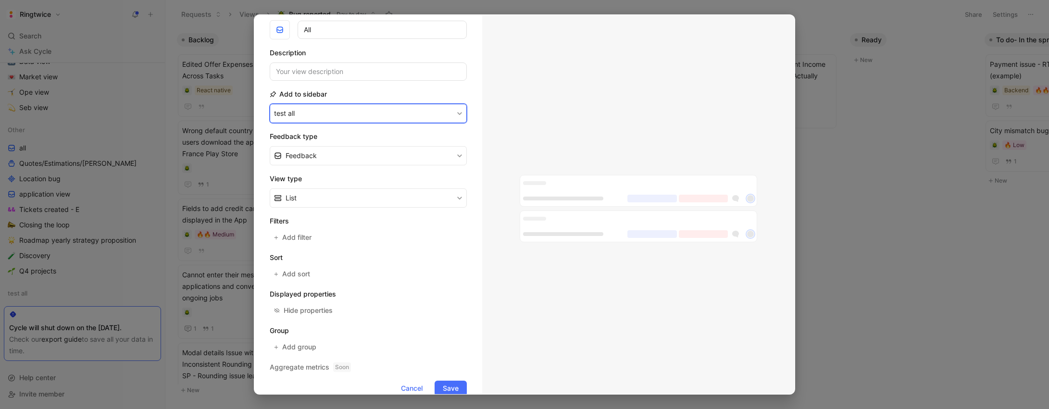
click at [334, 108] on button "test all" at bounding box center [368, 113] width 197 height 19
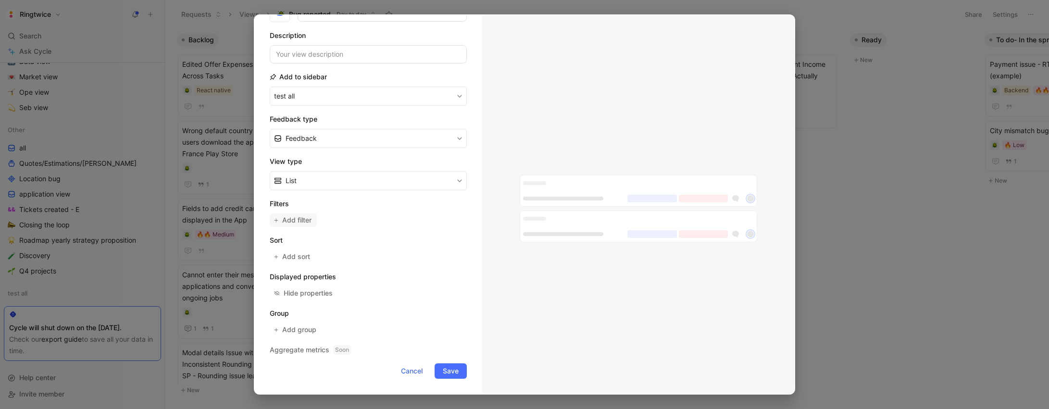
click at [293, 222] on span "Add filter" at bounding box center [297, 220] width 30 height 12
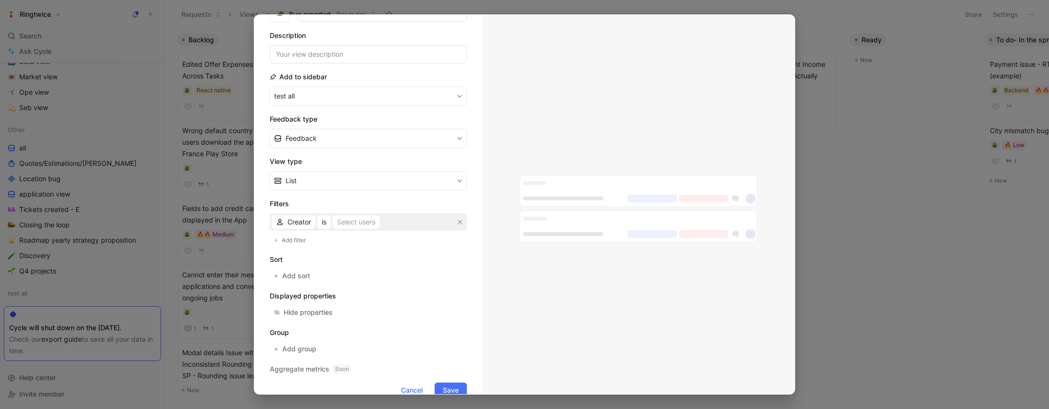
click at [459, 225] on button "button" at bounding box center [460, 222] width 10 height 10
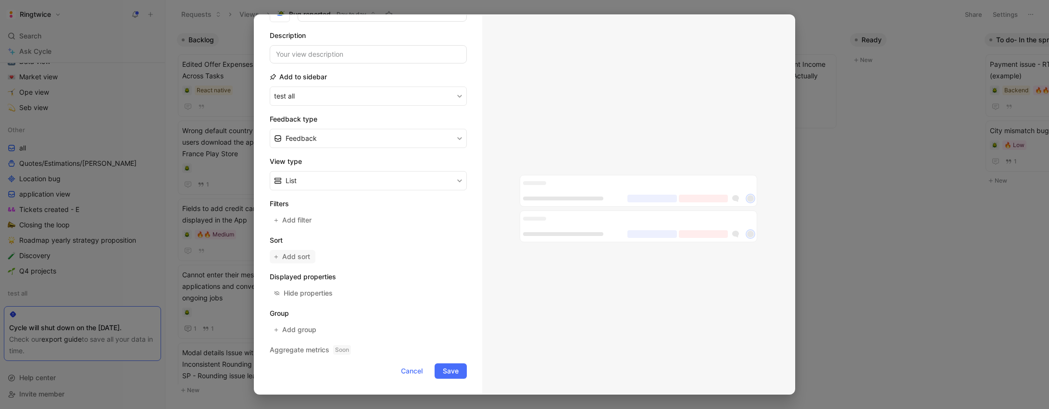
click at [298, 258] on span "Add sort" at bounding box center [296, 257] width 29 height 12
drag, startPoint x: 461, startPoint y: 257, endPoint x: 454, endPoint y: 257, distance: 6.8
click at [461, 257] on icon "button" at bounding box center [460, 259] width 4 height 4
click at [314, 290] on div "Hide properties" at bounding box center [308, 294] width 49 height 12
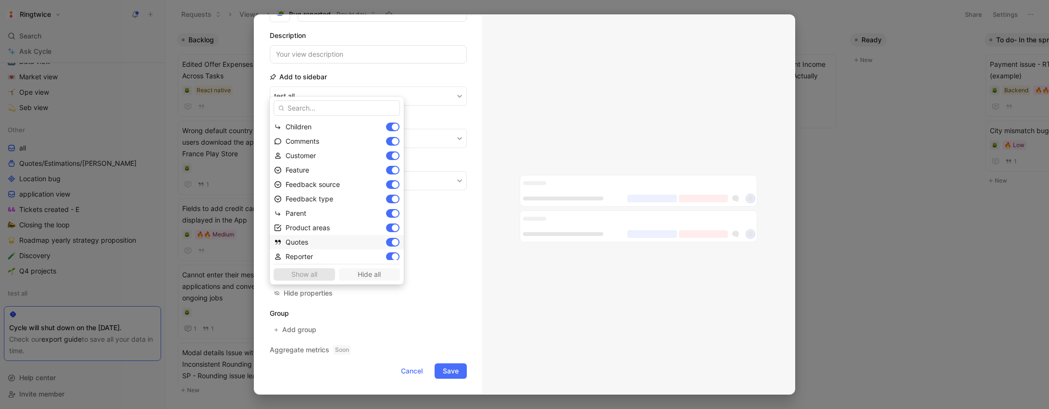
scroll to position [62, 0]
click at [358, 277] on span "Hide all" at bounding box center [369, 275] width 53 height 12
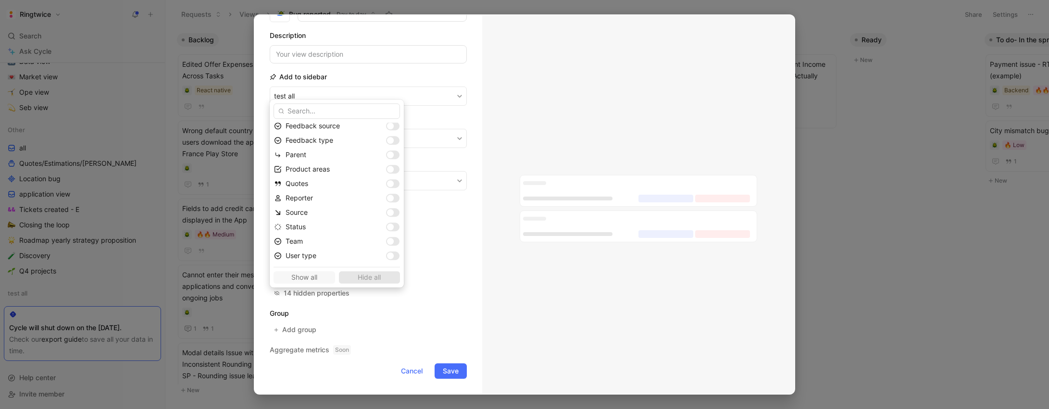
drag, startPoint x: 400, startPoint y: 282, endPoint x: 384, endPoint y: 285, distance: 16.2
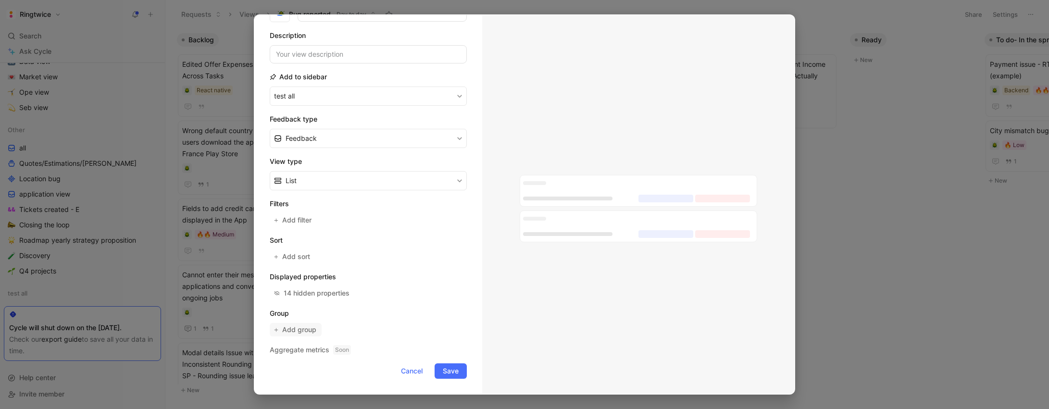
click at [310, 332] on span "Add group" at bounding box center [299, 330] width 35 height 12
click at [306, 201] on span "Status" at bounding box center [296, 198] width 20 height 8
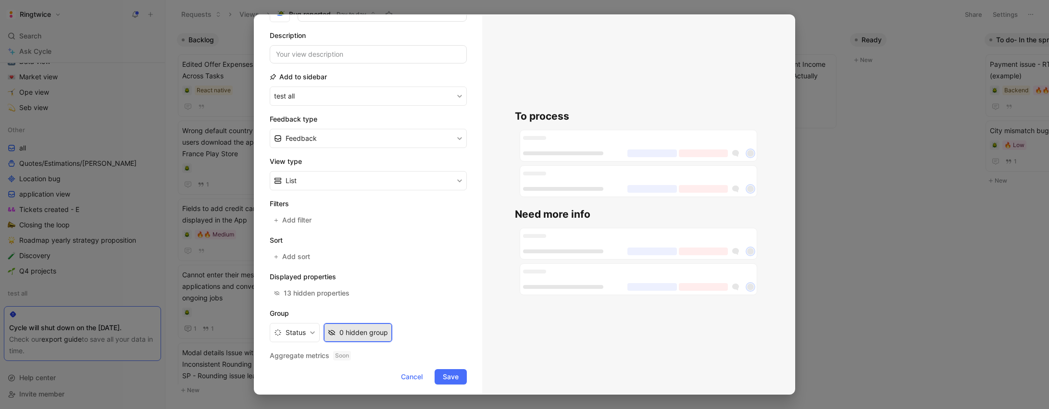
click at [351, 332] on div "0 hidden group" at bounding box center [364, 333] width 49 height 12
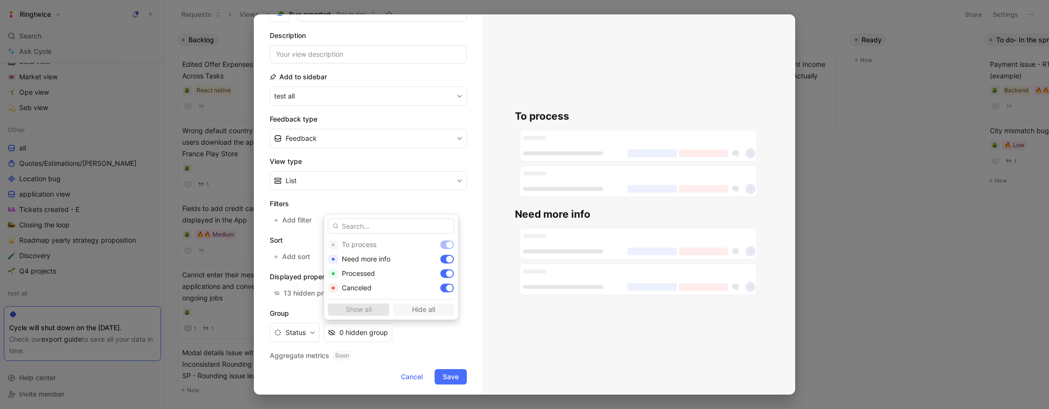
drag, startPoint x: 447, startPoint y: 268, endPoint x: 387, endPoint y: 277, distance: 60.7
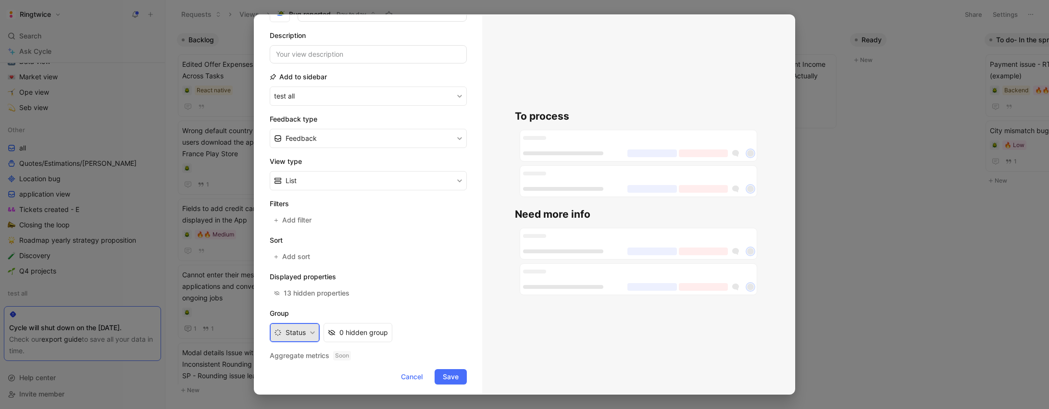
click at [293, 331] on button "Status" at bounding box center [295, 332] width 50 height 19
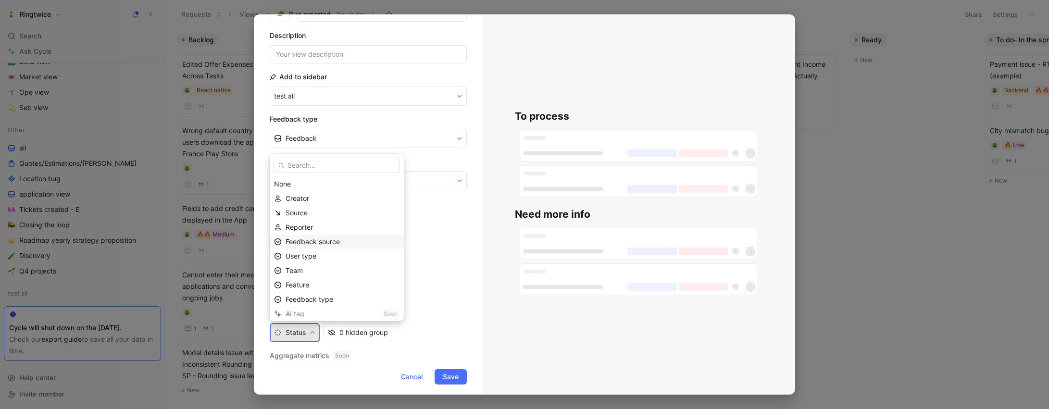
click at [337, 245] on span "Feedback source" at bounding box center [313, 242] width 54 height 8
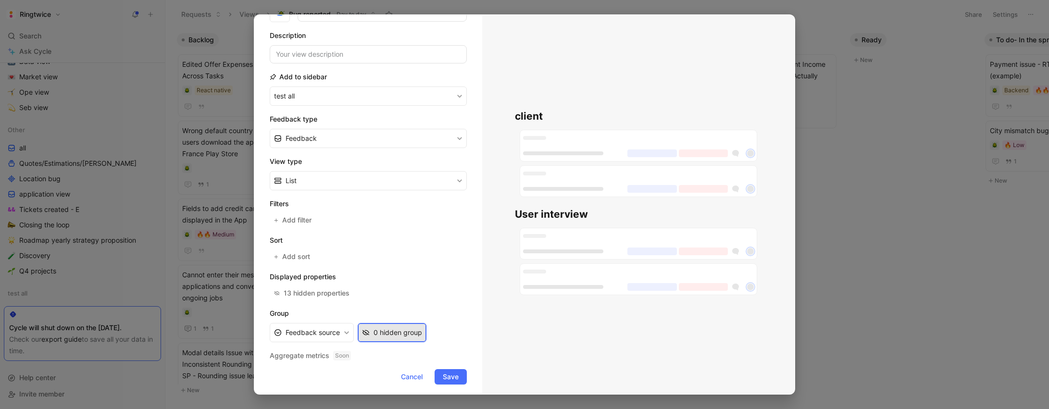
click at [380, 331] on div "0 hidden group" at bounding box center [398, 333] width 49 height 12
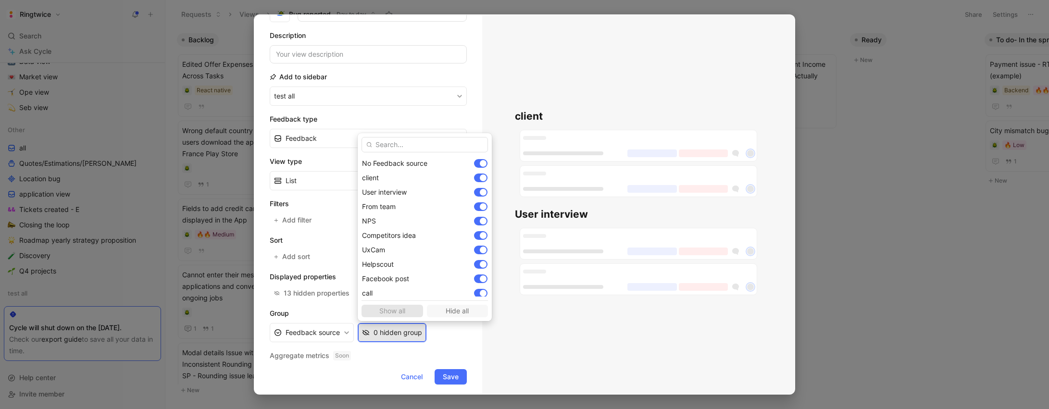
scroll to position [18, 0]
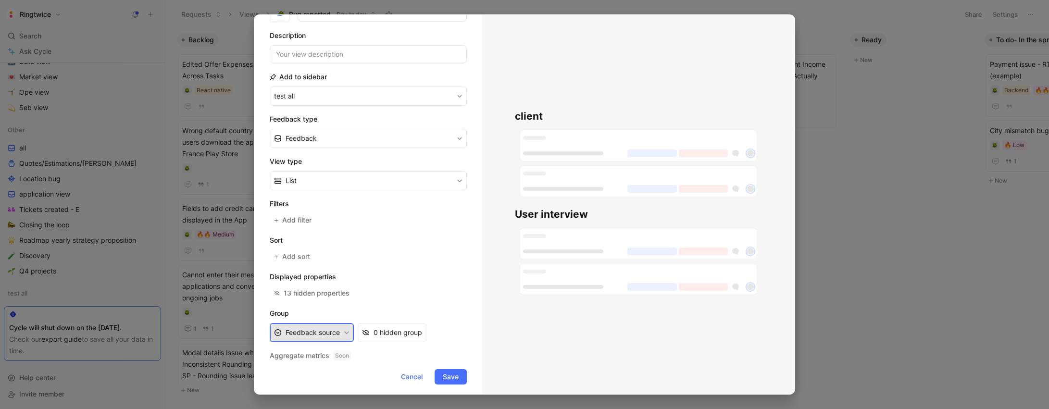
click at [327, 334] on button "Feedback source" at bounding box center [312, 332] width 84 height 19
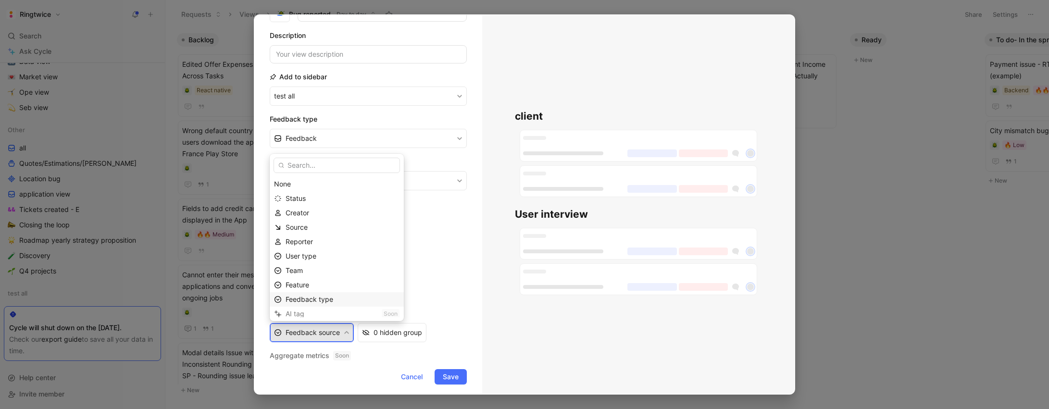
scroll to position [47, 0]
drag, startPoint x: 422, startPoint y: 309, endPoint x: 408, endPoint y: 312, distance: 14.6
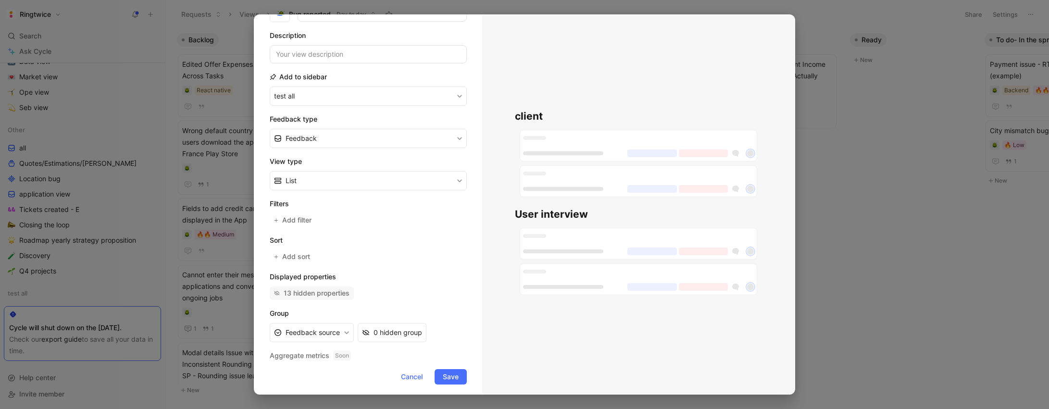
click at [315, 293] on div "13 hidden properties" at bounding box center [317, 294] width 66 height 12
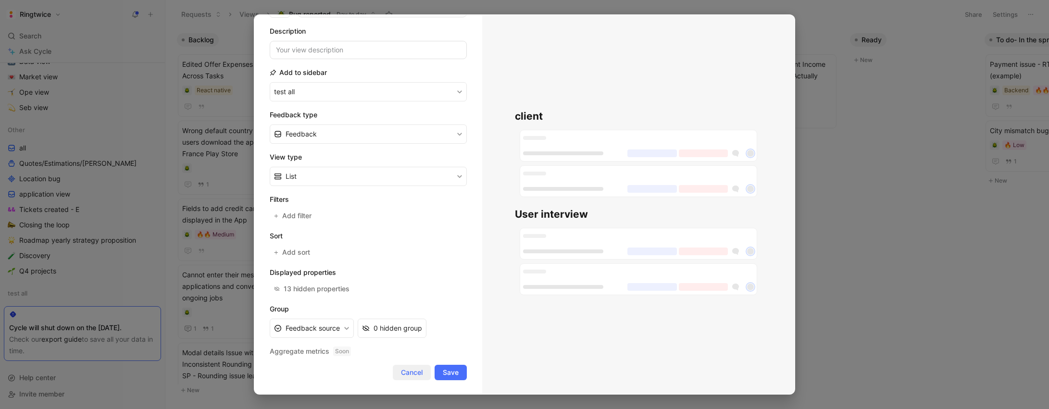
click at [414, 377] on span "Cancel" at bounding box center [412, 373] width 22 height 12
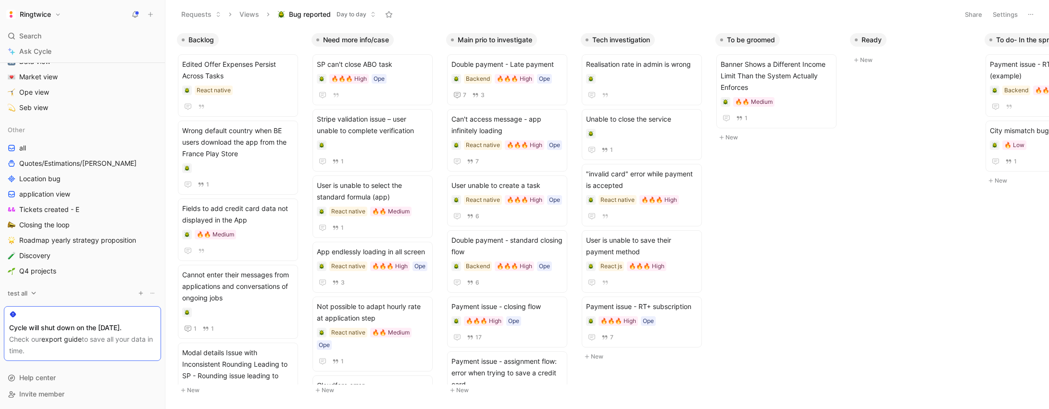
click at [151, 293] on use at bounding box center [153, 293] width 4 height 1
click at [143, 354] on div "Delete" at bounding box center [158, 355] width 76 height 12
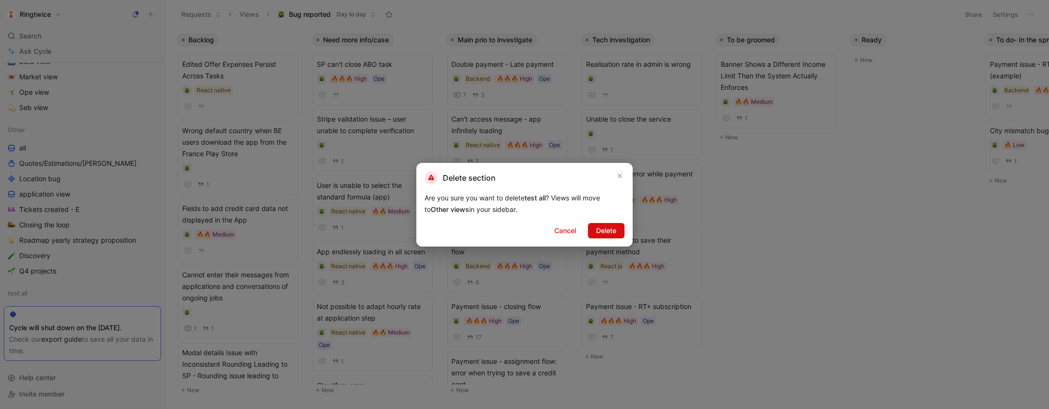
click at [606, 229] on span "Delete" at bounding box center [606, 231] width 20 height 12
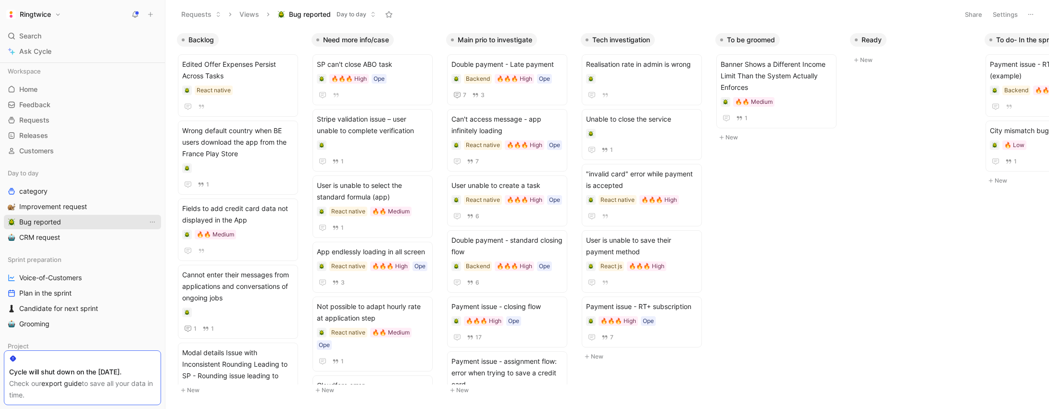
scroll to position [1, 0]
click at [151, 221] on icon "View actions" at bounding box center [153, 221] width 8 height 8
click at [48, 221] on span "Bug reported" at bounding box center [40, 221] width 42 height 10
click at [973, 14] on button "Share" at bounding box center [974, 14] width 26 height 13
drag, startPoint x: 908, startPoint y: 15, endPoint x: 956, endPoint y: 13, distance: 48.1
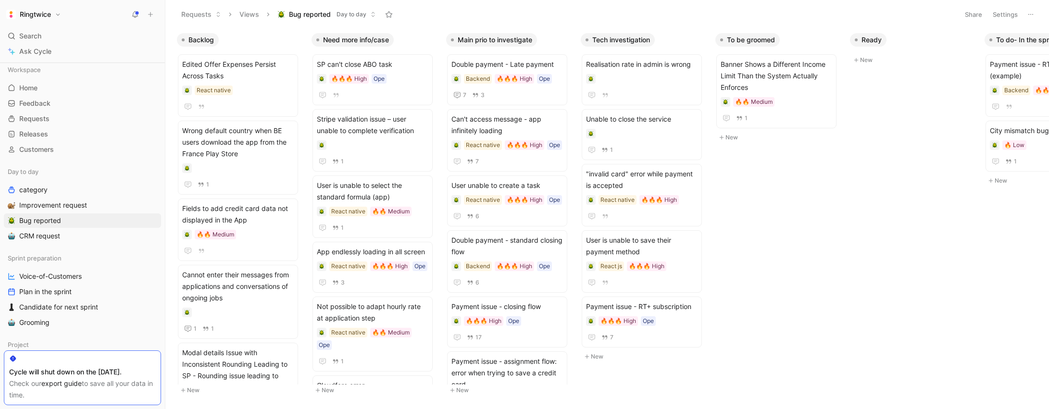
click at [910, 15] on html "Ringtwice Search ⌘ K Ask Cycle Workspace Home G then H Feedback G then F Reques…" at bounding box center [524, 204] width 1049 height 409
click at [999, 15] on button "Settings" at bounding box center [1006, 14] width 34 height 13
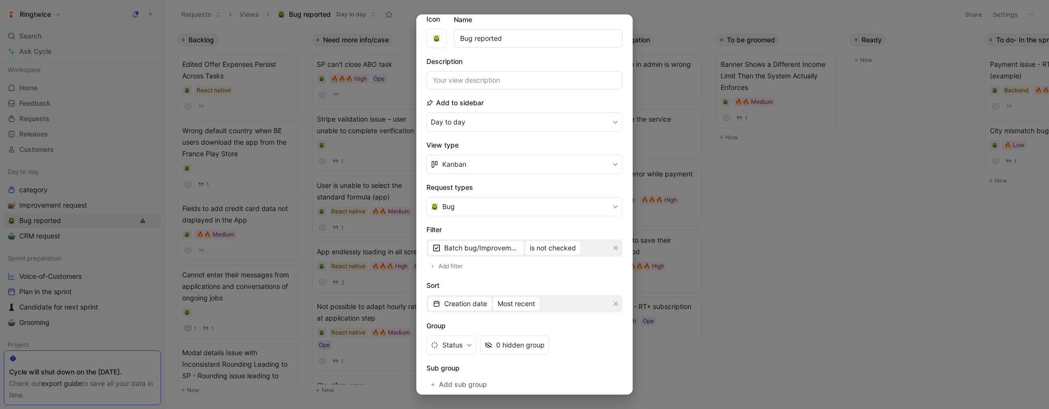
scroll to position [13, 0]
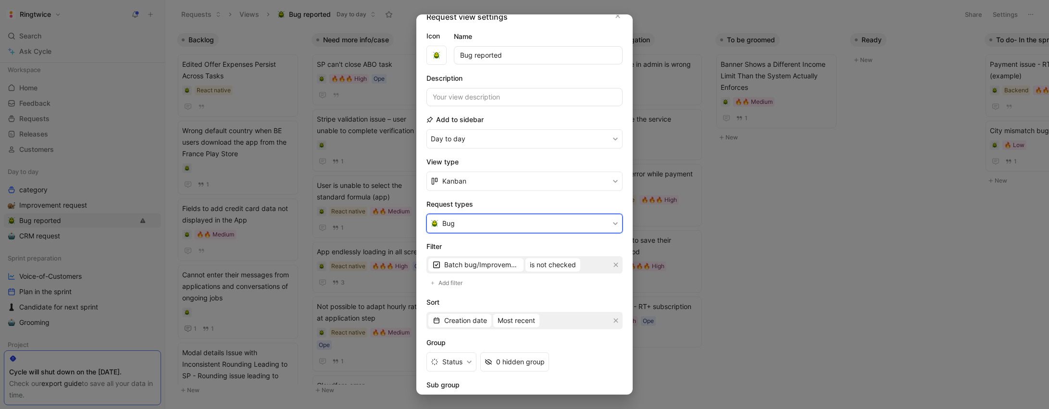
click at [500, 223] on button "Bug" at bounding box center [525, 223] width 196 height 19
click at [459, 226] on button "Bug" at bounding box center [525, 223] width 196 height 19
click at [618, 16] on icon "button" at bounding box center [618, 16] width 4 height 4
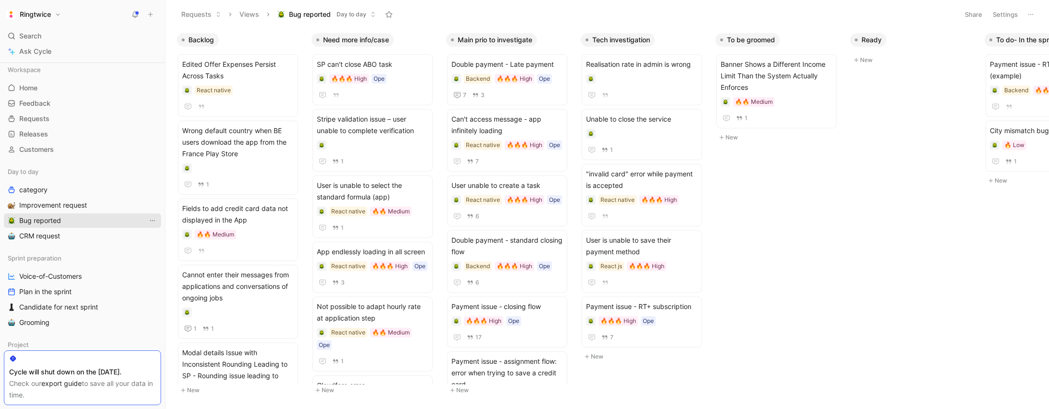
click at [149, 221] on icon "View actions" at bounding box center [153, 221] width 8 height 8
click at [151, 241] on span "Duplicate" at bounding box center [137, 238] width 30 height 8
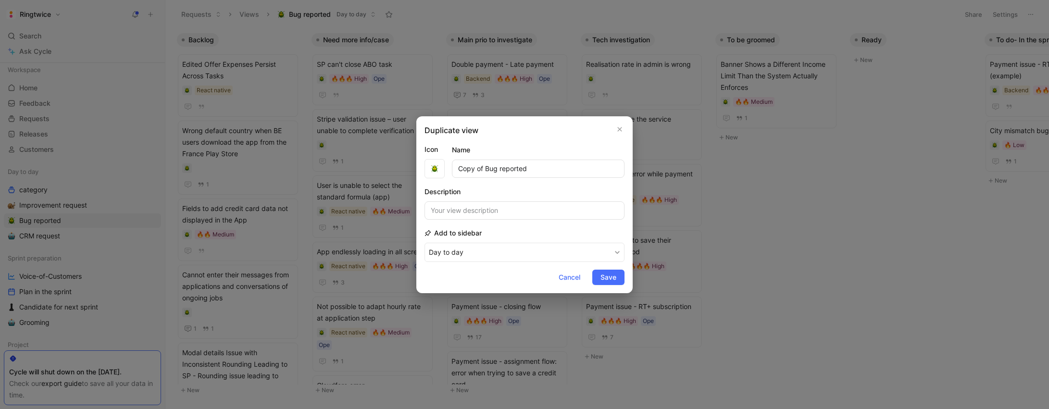
drag, startPoint x: 531, startPoint y: 171, endPoint x: 409, endPoint y: 168, distance: 121.7
click at [409, 168] on div "Duplicate view Icon Name Copy of Bug reported Description Add to sidebar Day to…" at bounding box center [524, 204] width 1049 height 409
type input "All request type"
click at [604, 278] on span "Save" at bounding box center [609, 278] width 16 height 12
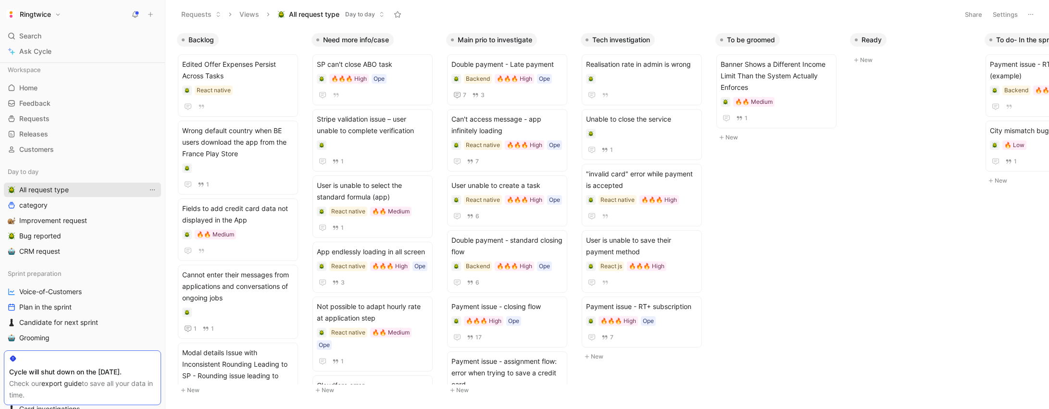
click at [153, 190] on icon "View actions" at bounding box center [153, 190] width 8 height 8
click at [997, 18] on button "Settings" at bounding box center [1006, 14] width 34 height 13
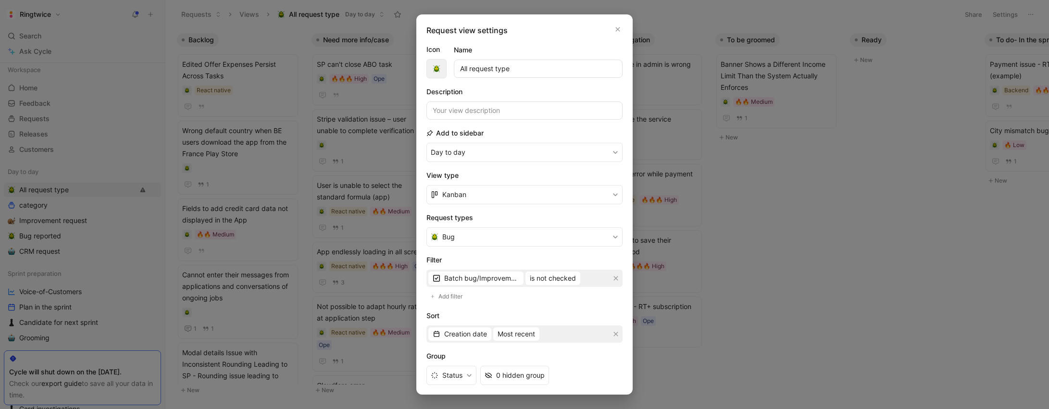
click at [445, 64] on button "button" at bounding box center [437, 68] width 20 height 19
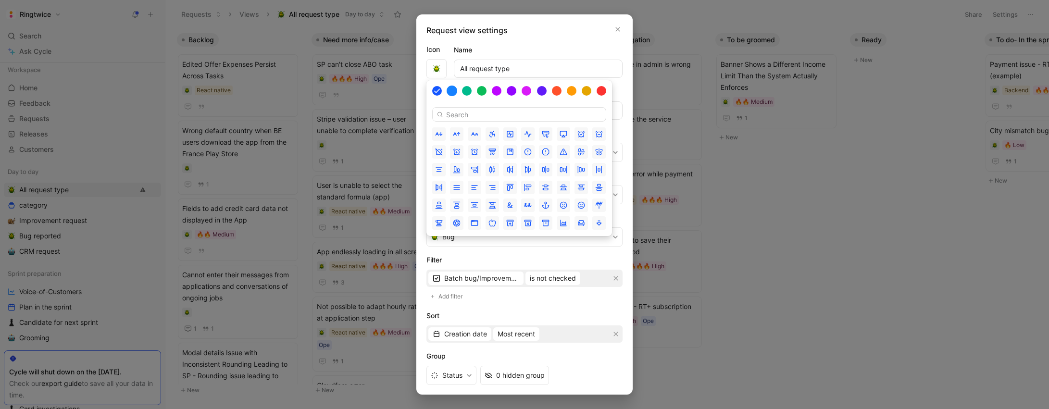
click at [452, 92] on div at bounding box center [452, 91] width 11 height 11
click at [460, 115] on input at bounding box center [519, 114] width 174 height 14
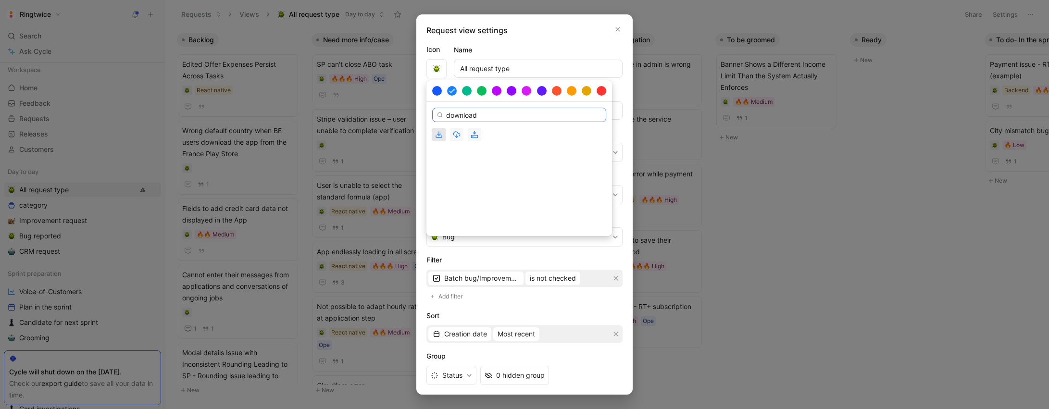
type input "download"
click at [441, 134] on icon "button" at bounding box center [439, 135] width 8 height 8
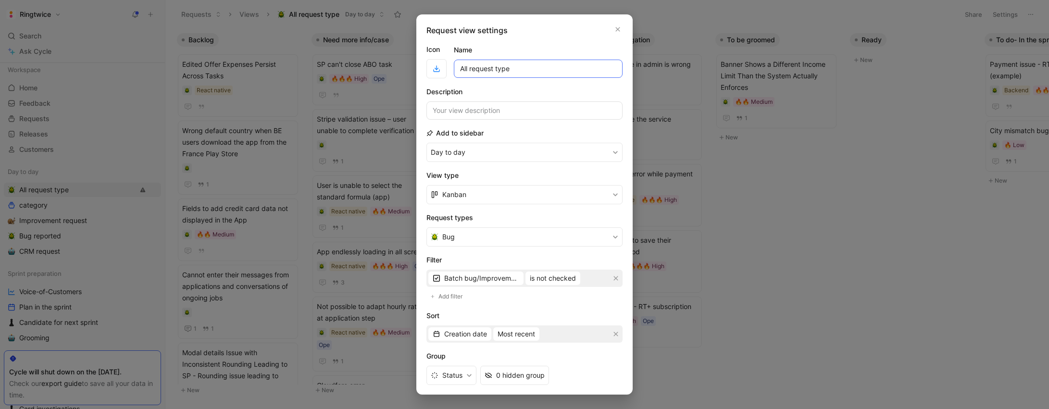
click at [483, 69] on input "All request type" at bounding box center [538, 69] width 169 height 18
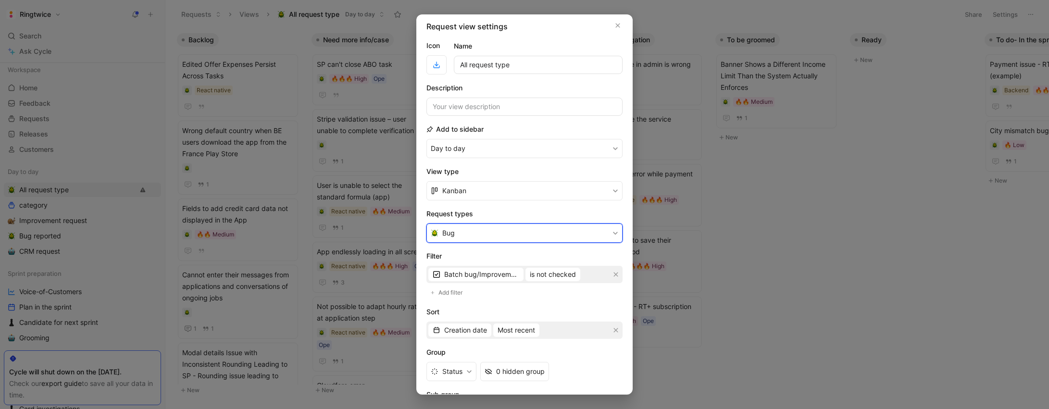
click at [481, 237] on button "Bug" at bounding box center [525, 233] width 196 height 19
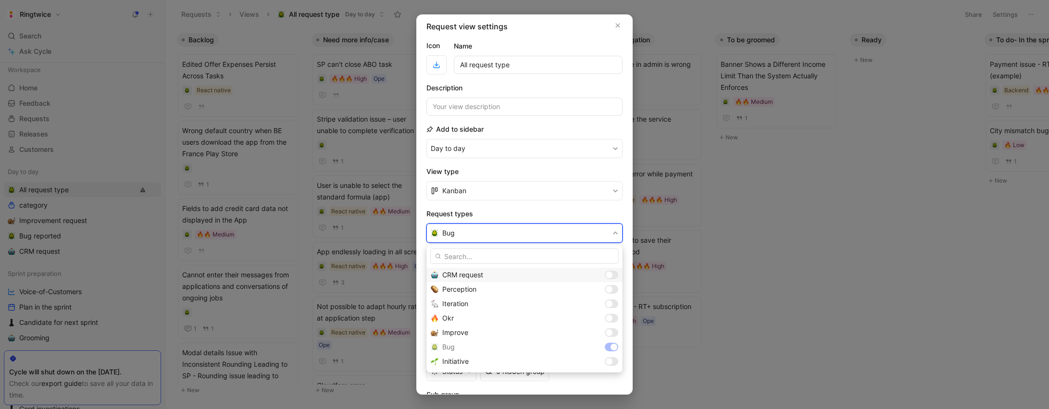
click at [612, 274] on div at bounding box center [609, 275] width 7 height 7
click at [612, 288] on div at bounding box center [611, 289] width 13 height 9
click at [609, 301] on div at bounding box center [609, 304] width 7 height 7
click at [609, 314] on div "Okr" at bounding box center [525, 318] width 196 height 14
click at [613, 330] on div at bounding box center [611, 332] width 13 height 9
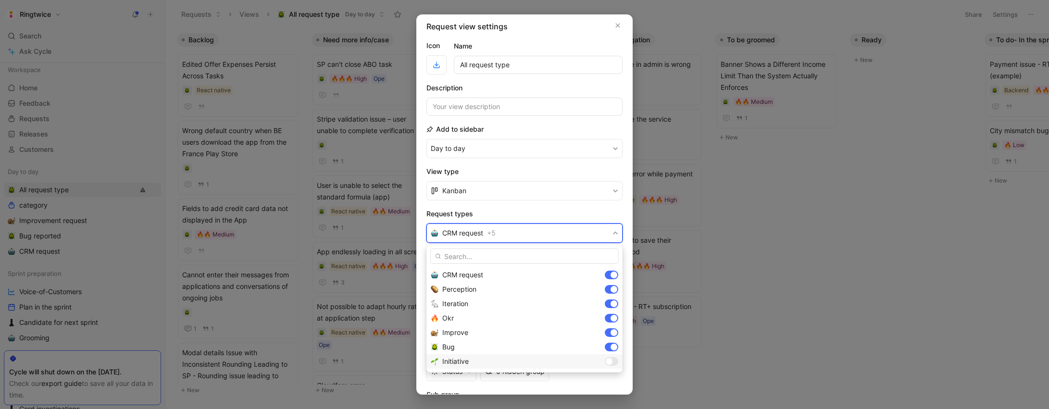
click at [615, 365] on div at bounding box center [611, 361] width 13 height 9
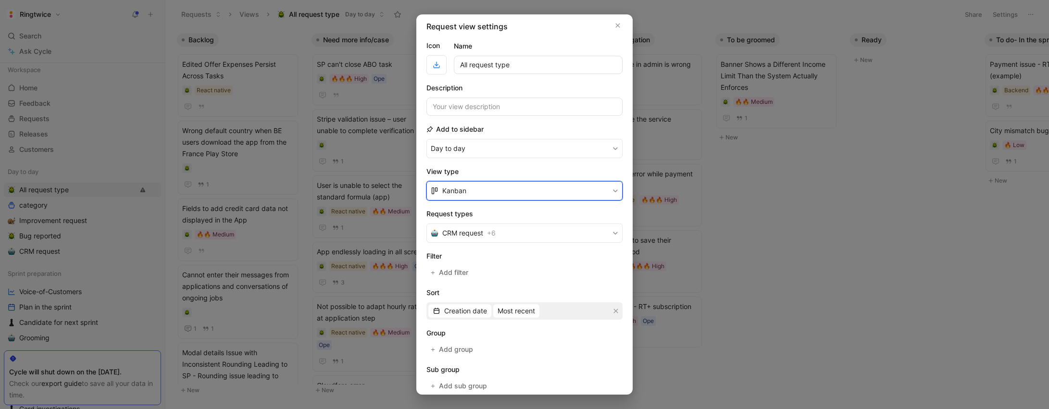
click at [477, 191] on button "Kanban" at bounding box center [525, 190] width 196 height 19
click at [467, 230] on div "List" at bounding box center [530, 228] width 176 height 12
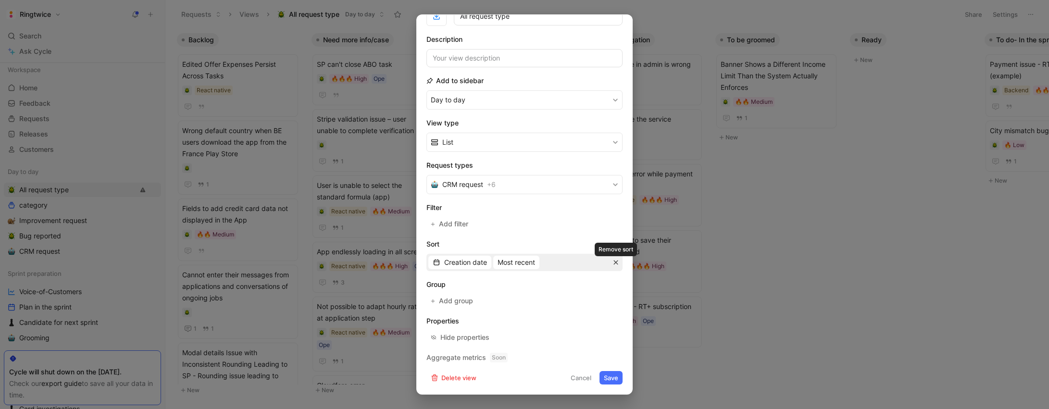
click at [617, 263] on icon "button" at bounding box center [616, 263] width 6 height 6
click at [611, 378] on button "Save" at bounding box center [611, 377] width 23 height 13
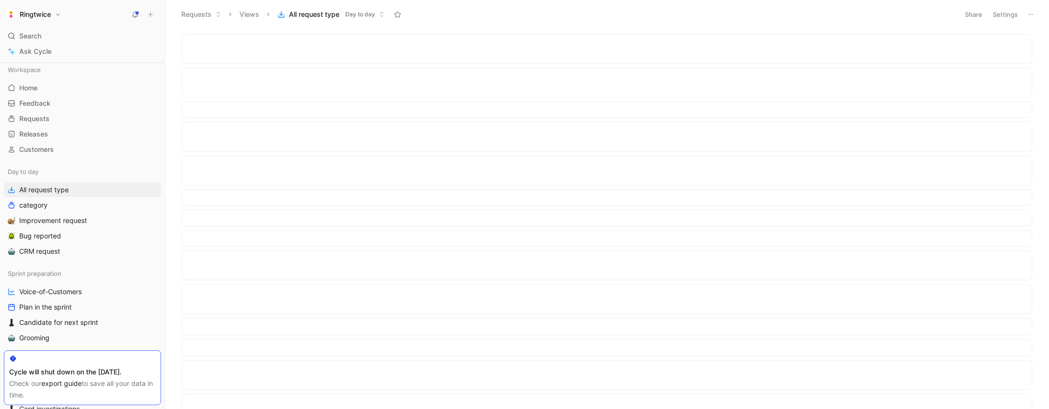
scroll to position [0, 0]
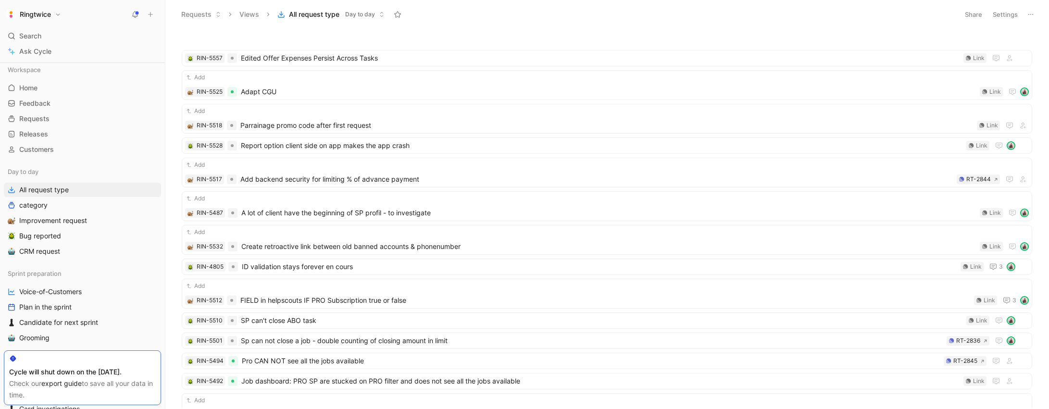
click at [1033, 14] on use at bounding box center [1031, 14] width 5 height 1
click at [992, 50] on span "Export in CSV" at bounding box center [982, 49] width 43 height 8
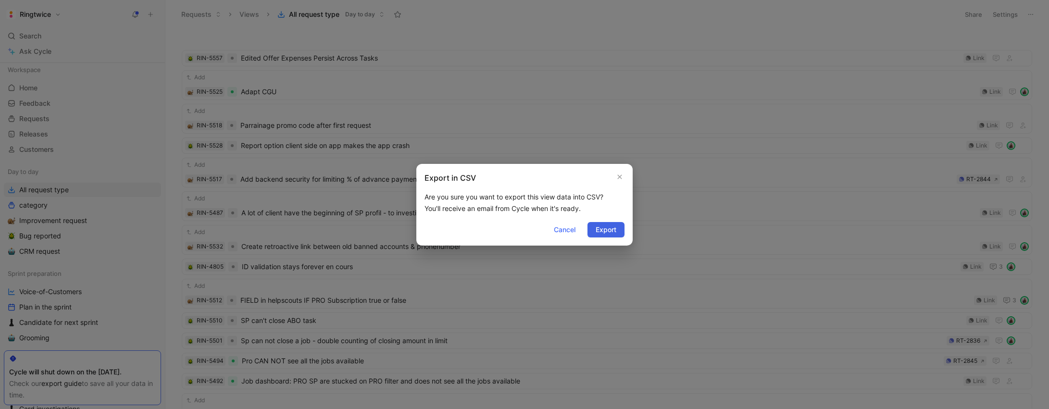
click at [618, 233] on button "Export" at bounding box center [606, 229] width 37 height 15
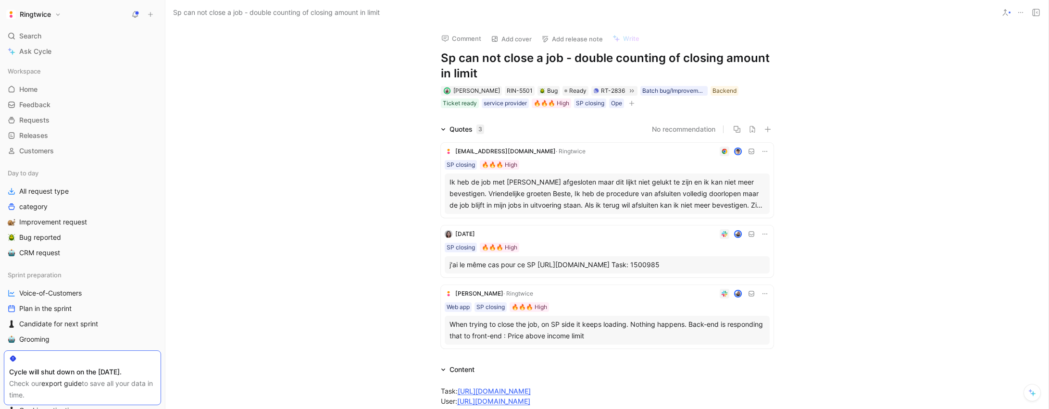
click at [794, 228] on div "Quotes 3 No recommendation [EMAIL_ADDRESS][DOMAIN_NAME] · Ringtwice SP closing …" at bounding box center [606, 238] width 883 height 229
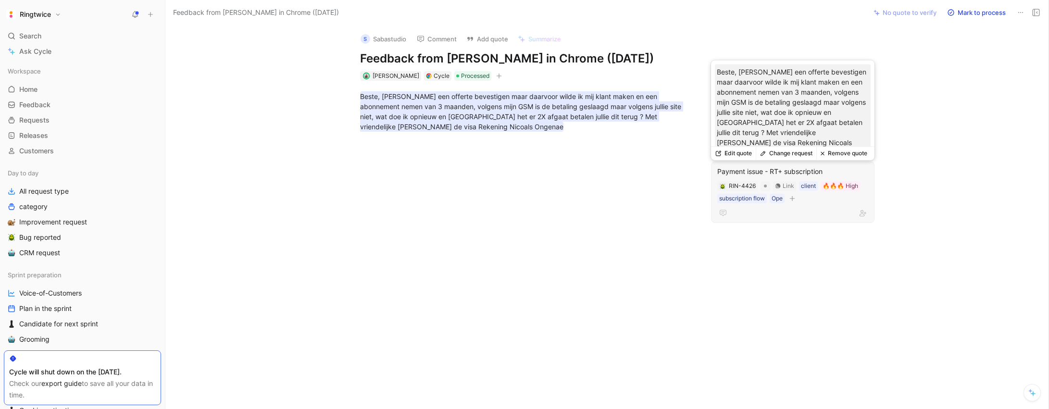
click at [757, 172] on div "Payment issue - RT+ subscription" at bounding box center [793, 172] width 151 height 12
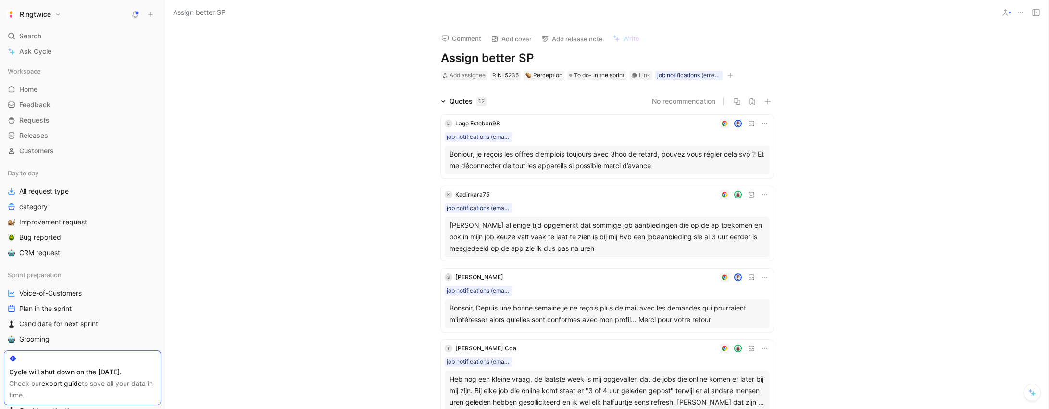
scroll to position [0, 0]
click at [573, 152] on div "Bonjour, je reçois les offres d’emplois toujours avec 3hoo de retard, pouvez vo…" at bounding box center [607, 159] width 315 height 23
